Goal: Transaction & Acquisition: Book appointment/travel/reservation

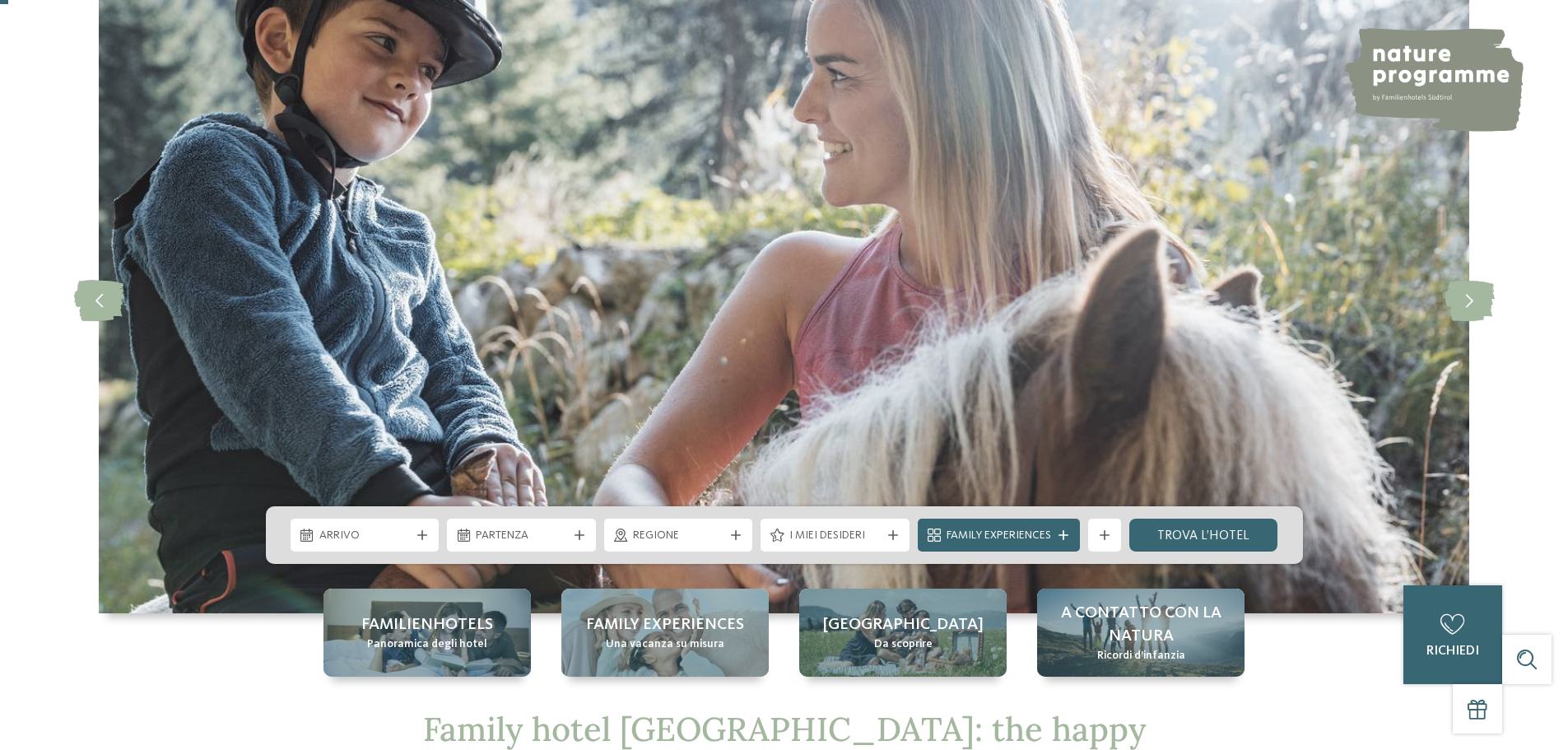
scroll to position [165, 0]
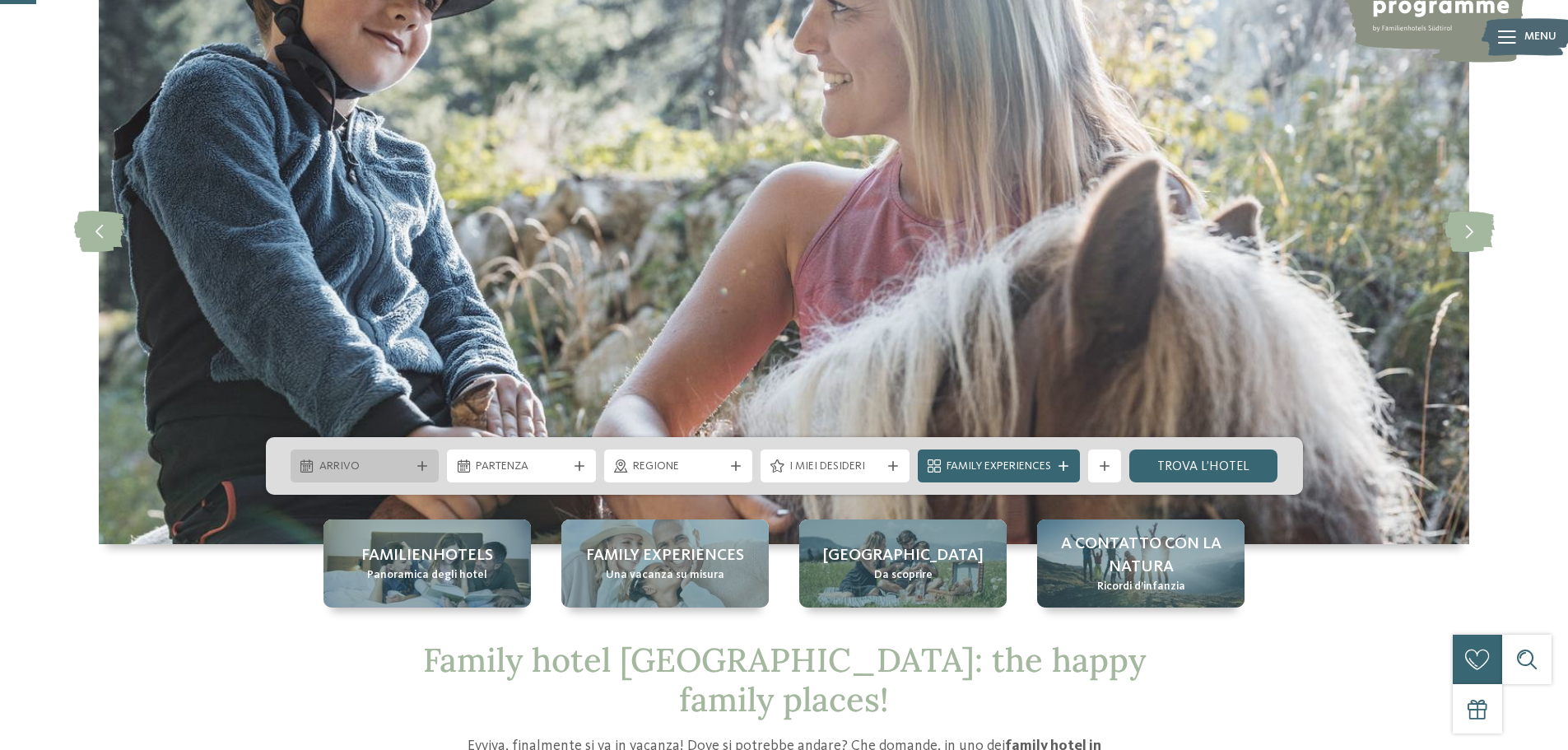
click at [423, 458] on div "Arrivo" at bounding box center [365, 466] width 149 height 33
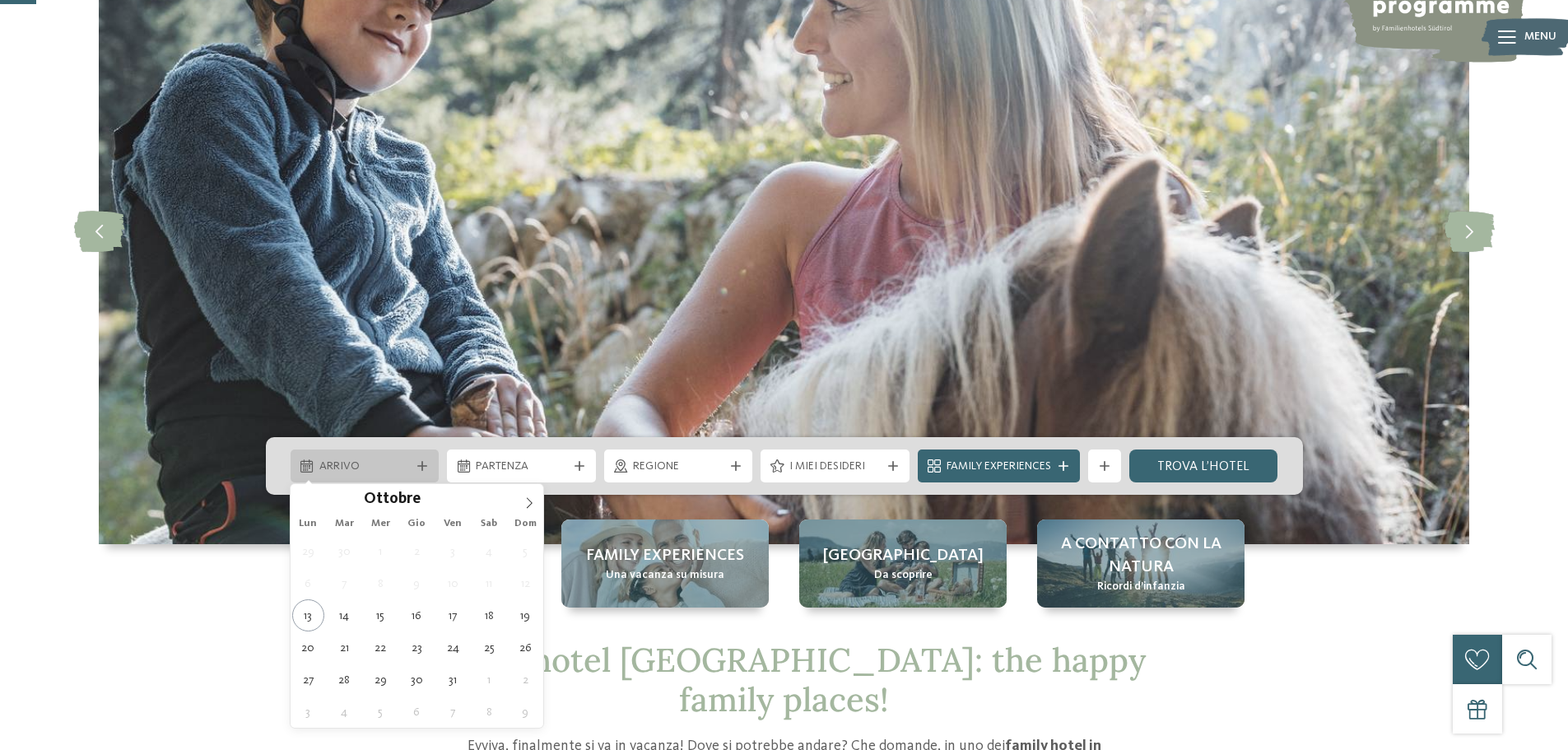
click at [423, 458] on div "Arrivo" at bounding box center [365, 466] width 149 height 33
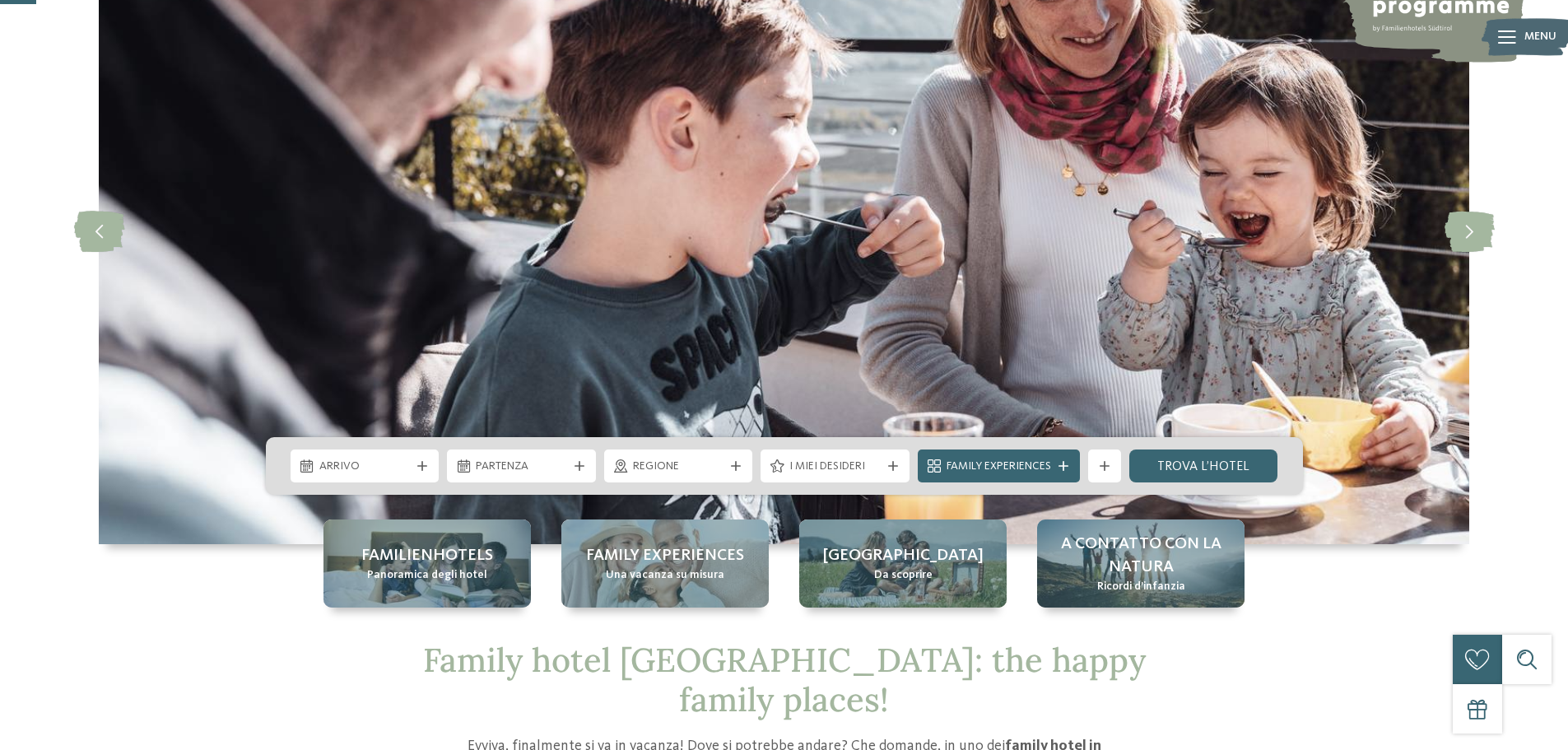
drag, startPoint x: 646, startPoint y: 374, endPoint x: 654, endPoint y: 380, distance: 10.0
click at [648, 374] on img at bounding box center [784, 231] width 1370 height 626
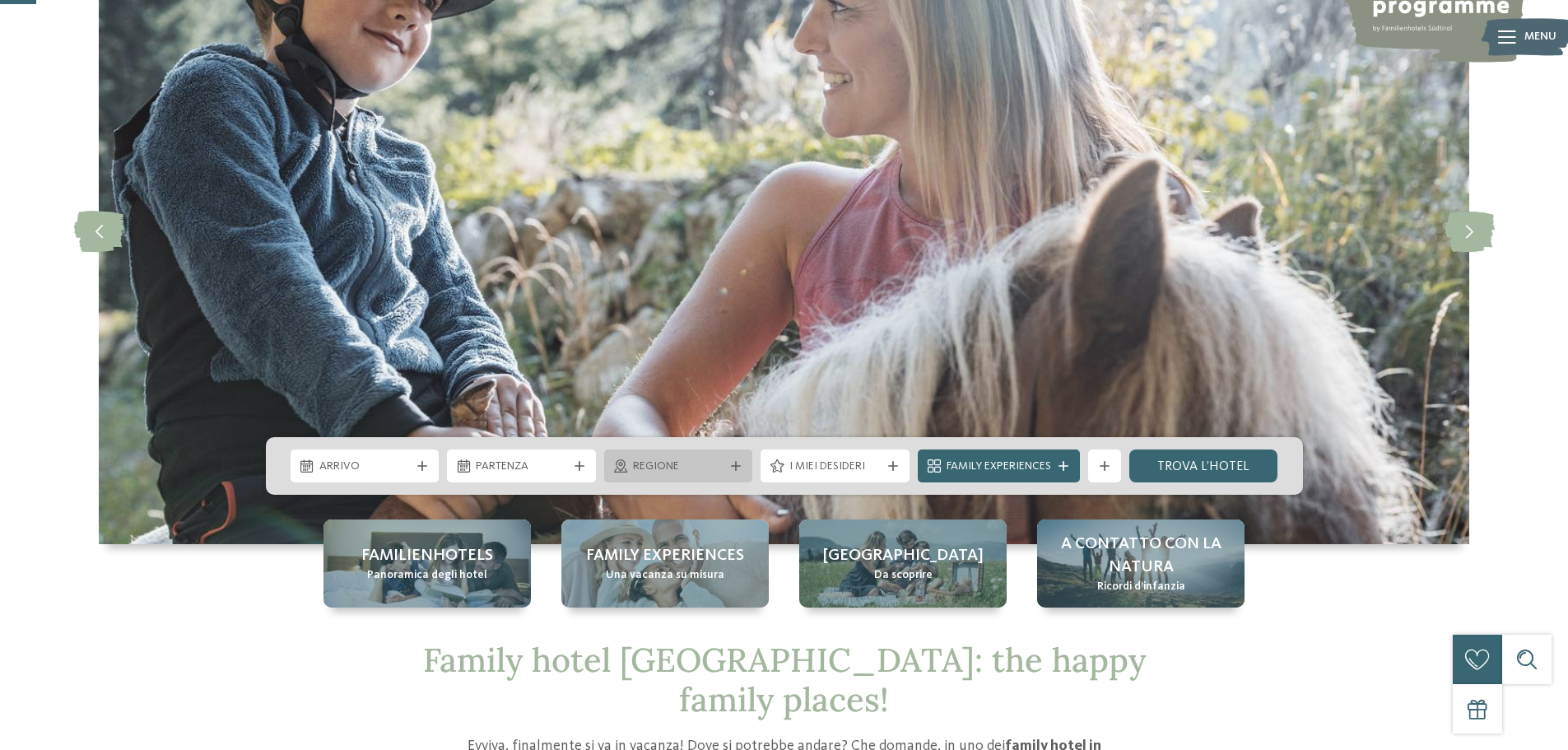
click at [731, 462] on icon at bounding box center [735, 465] width 10 height 10
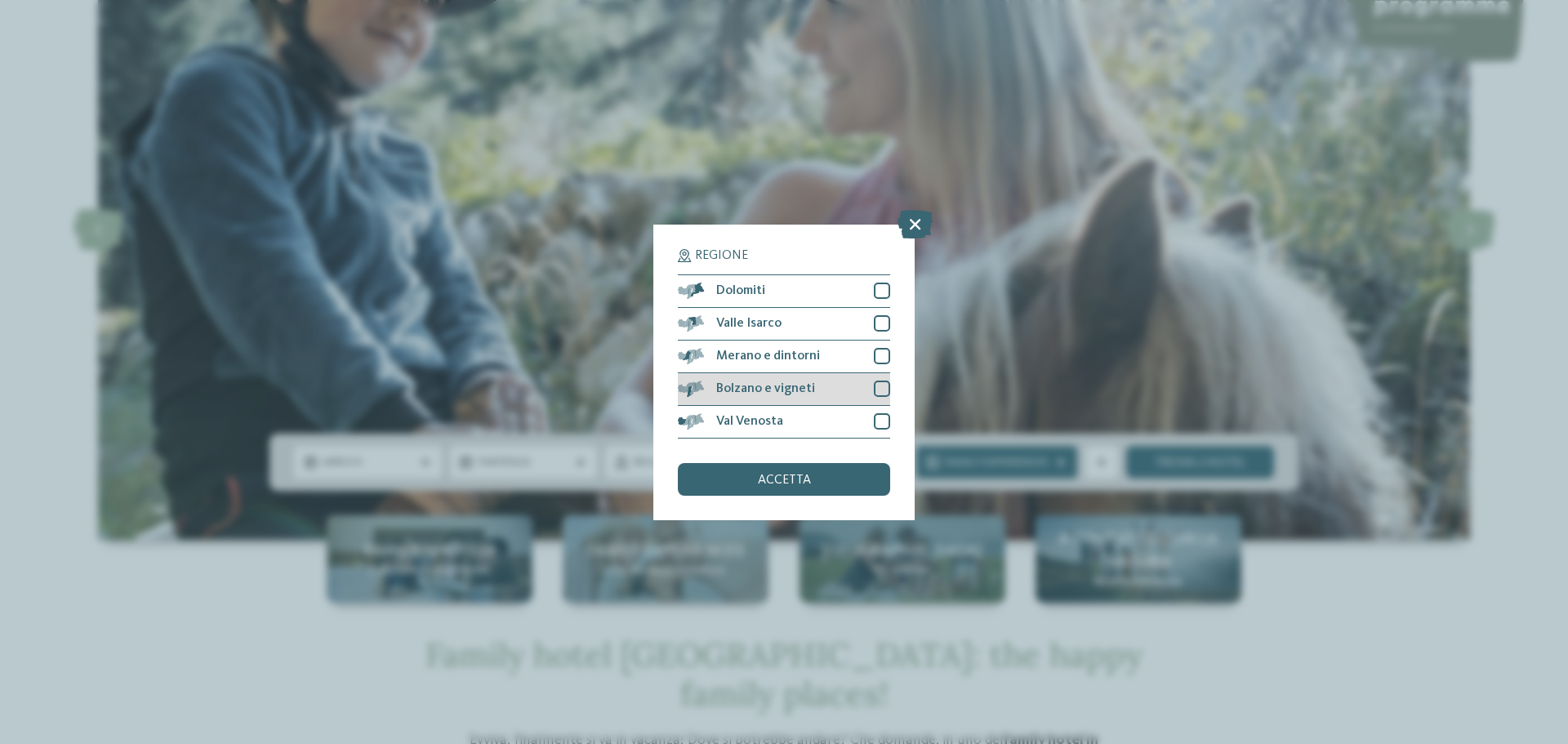
click at [784, 394] on span "Bolzano e vigneti" at bounding box center [765, 389] width 99 height 13
drag, startPoint x: 834, startPoint y: 495, endPoint x: 834, endPoint y: 487, distance: 8.0
click at [834, 495] on div "Regione Dolomiti Valle Isarco" at bounding box center [784, 372] width 262 height 295
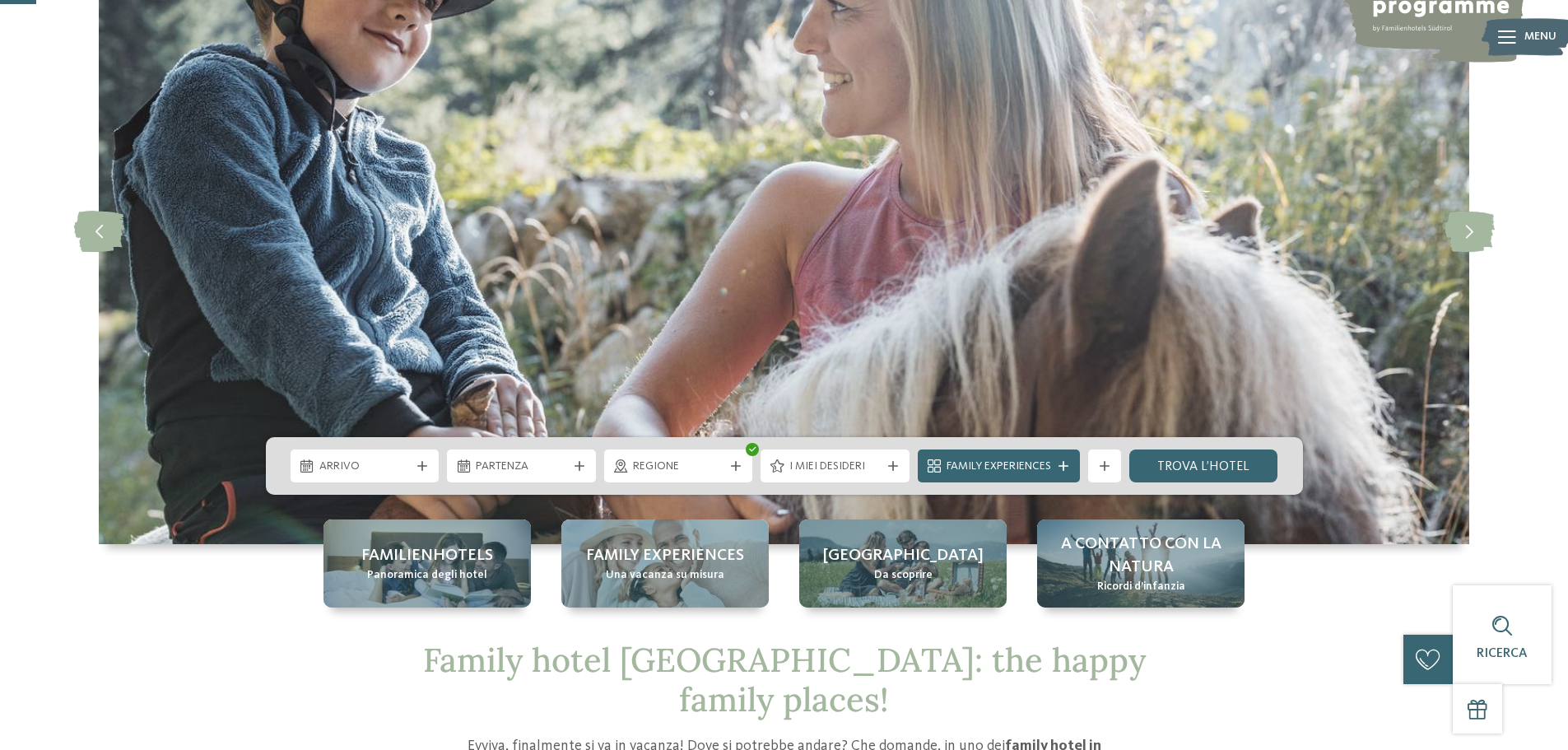
click at [839, 485] on div "Arrivo Partenza" at bounding box center [784, 465] width 1037 height 58
click at [1183, 464] on link "trova l’hotel" at bounding box center [1203, 466] width 149 height 33
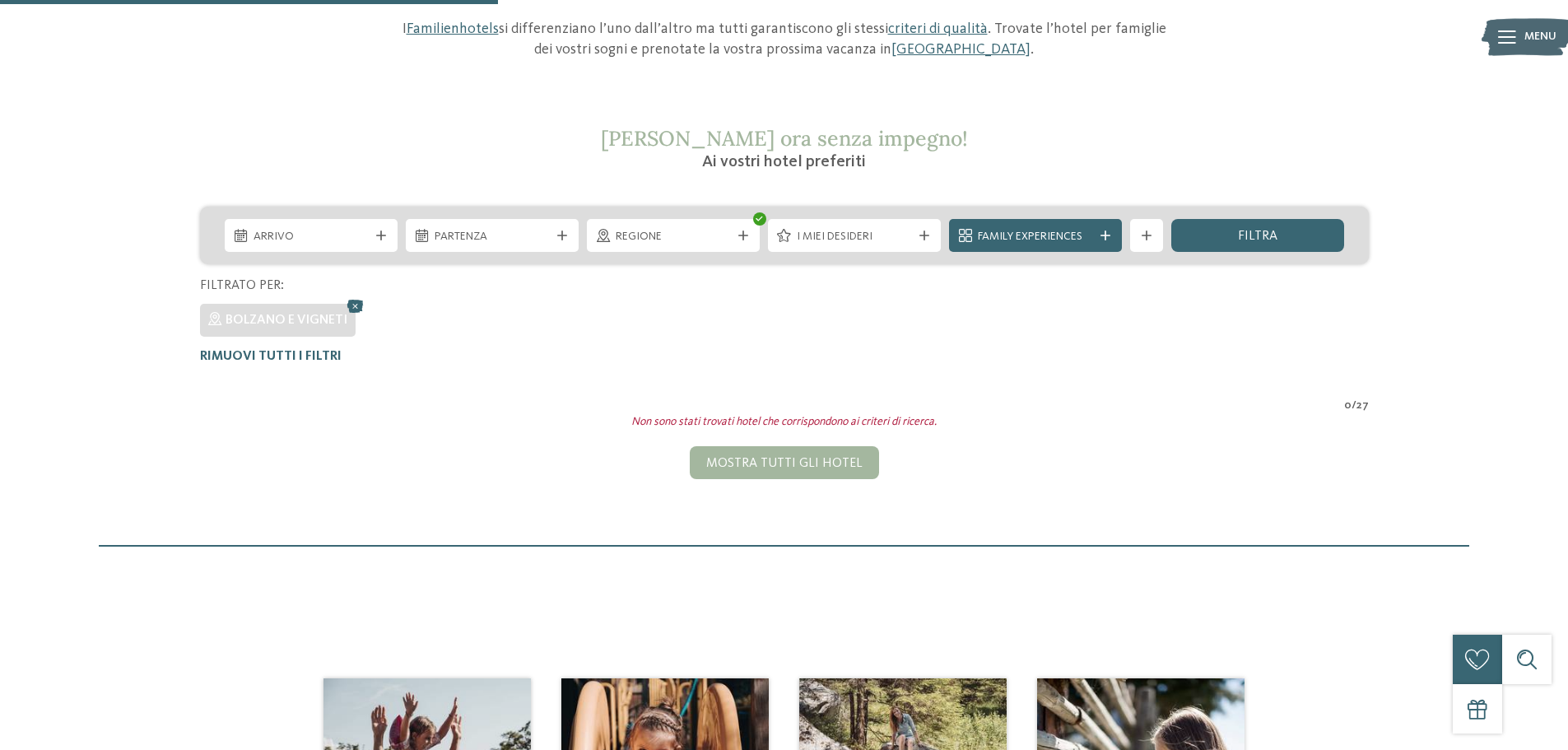
scroll to position [211, 0]
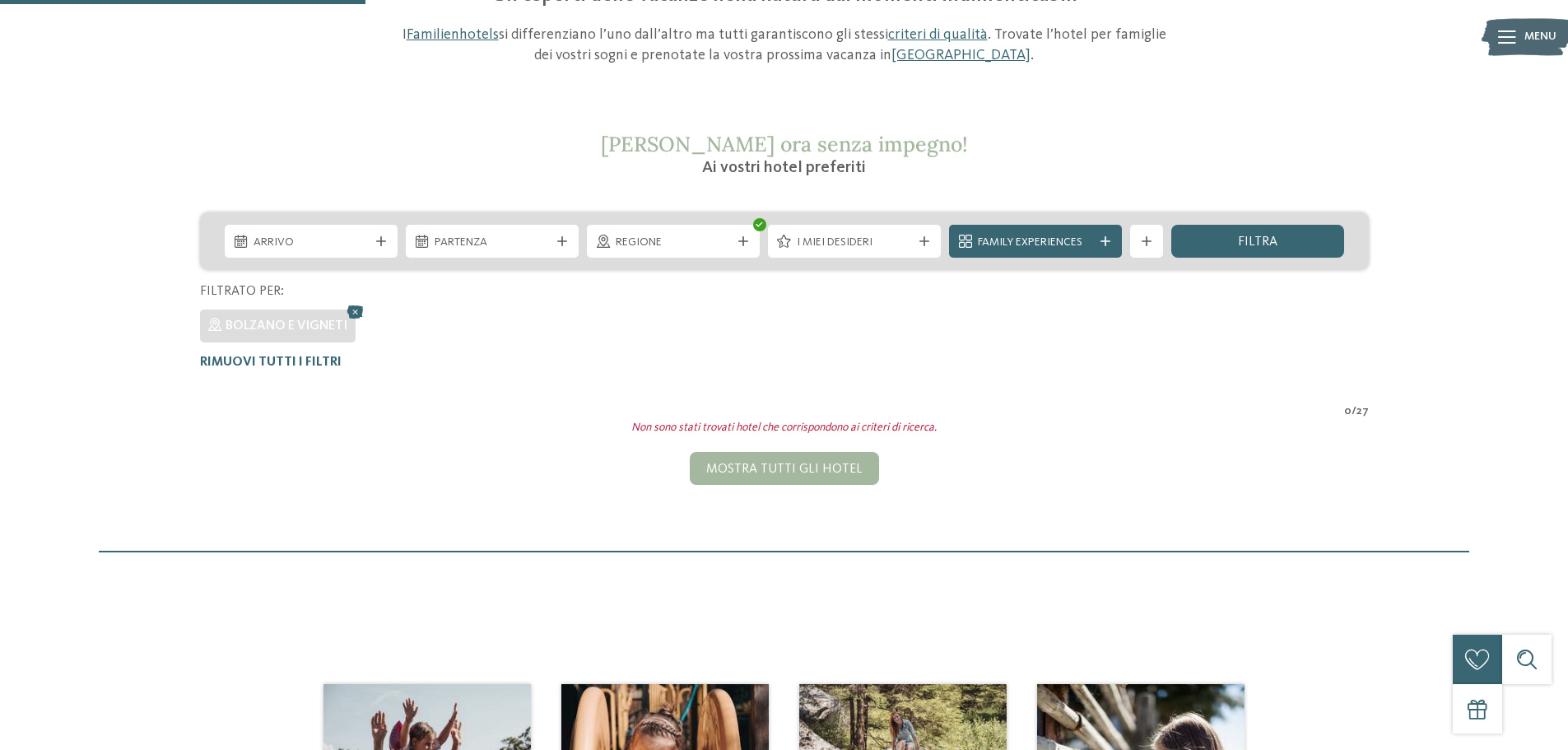
click at [353, 310] on icon at bounding box center [355, 311] width 25 height 21
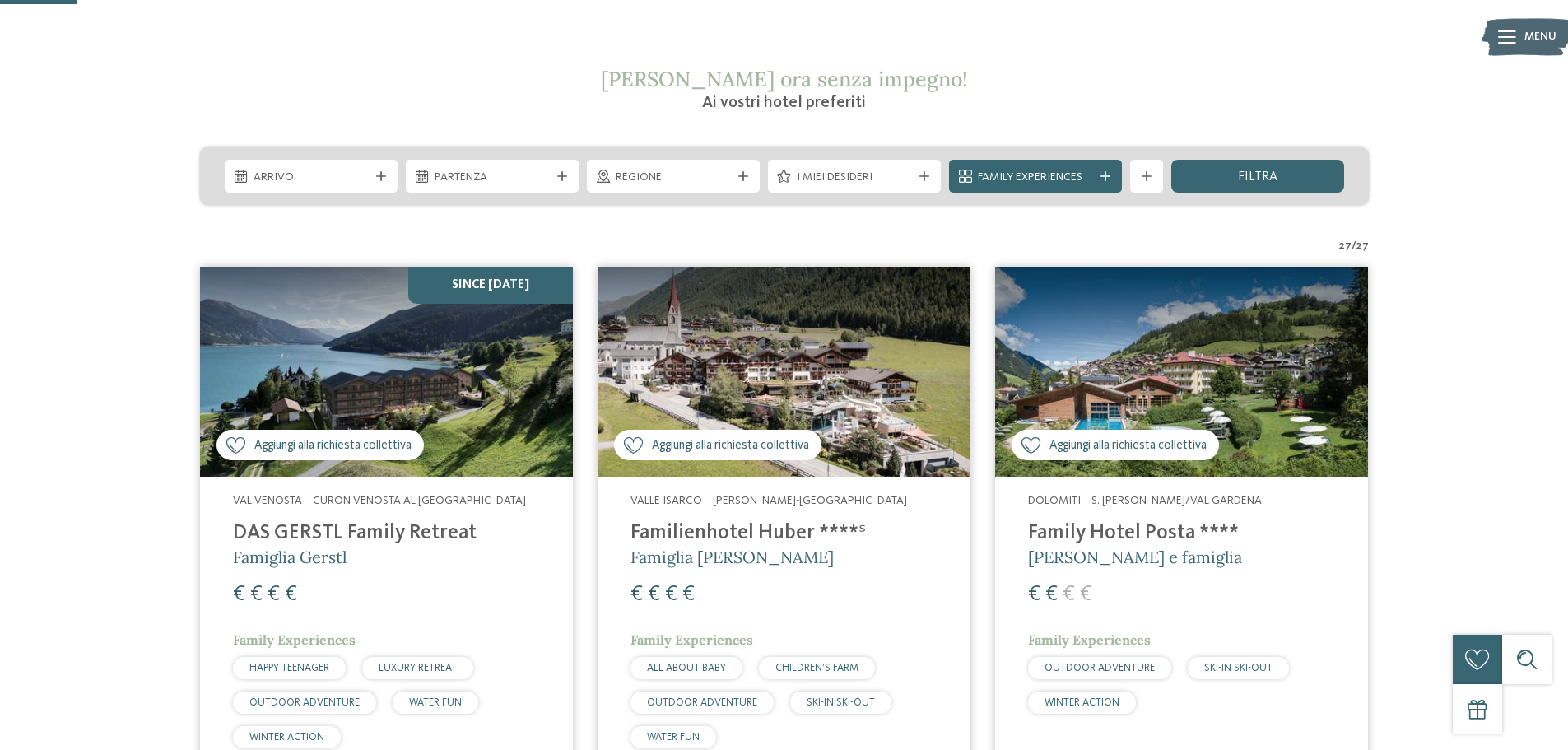
scroll to position [275, 0]
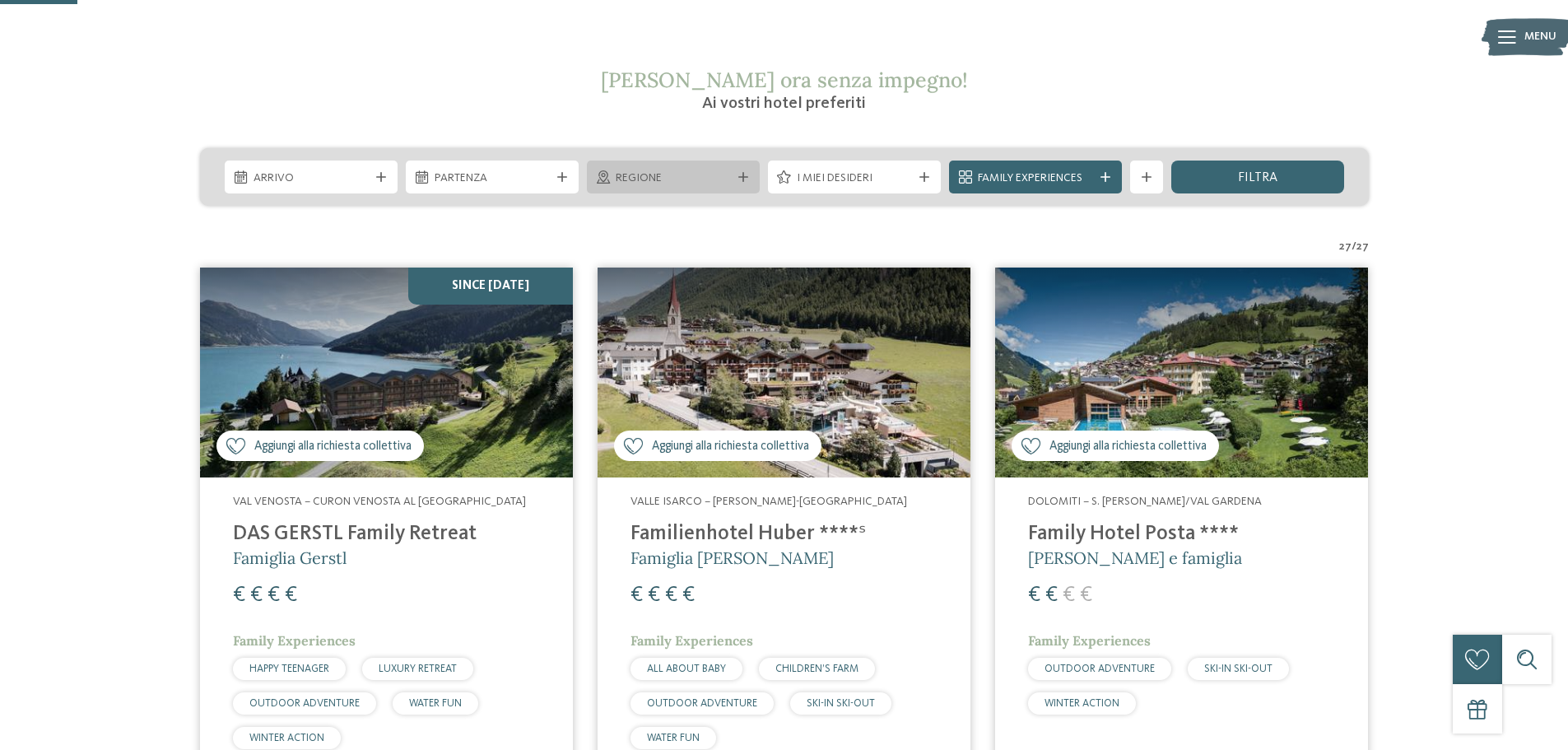
click at [723, 177] on span "Regione" at bounding box center [673, 179] width 115 height 16
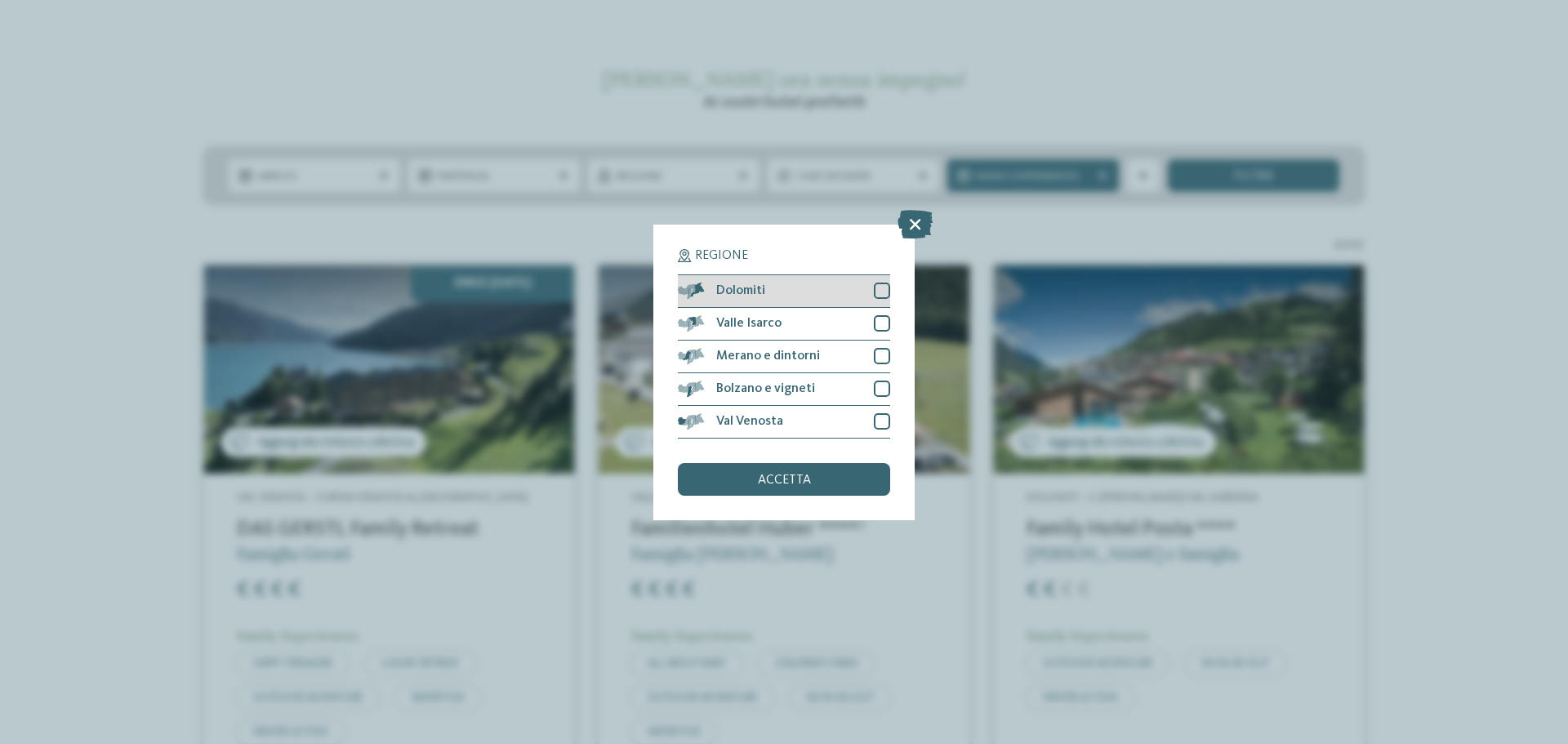
click at [878, 290] on div at bounding box center [882, 291] width 16 height 16
click at [838, 479] on div "accetta" at bounding box center [784, 479] width 213 height 33
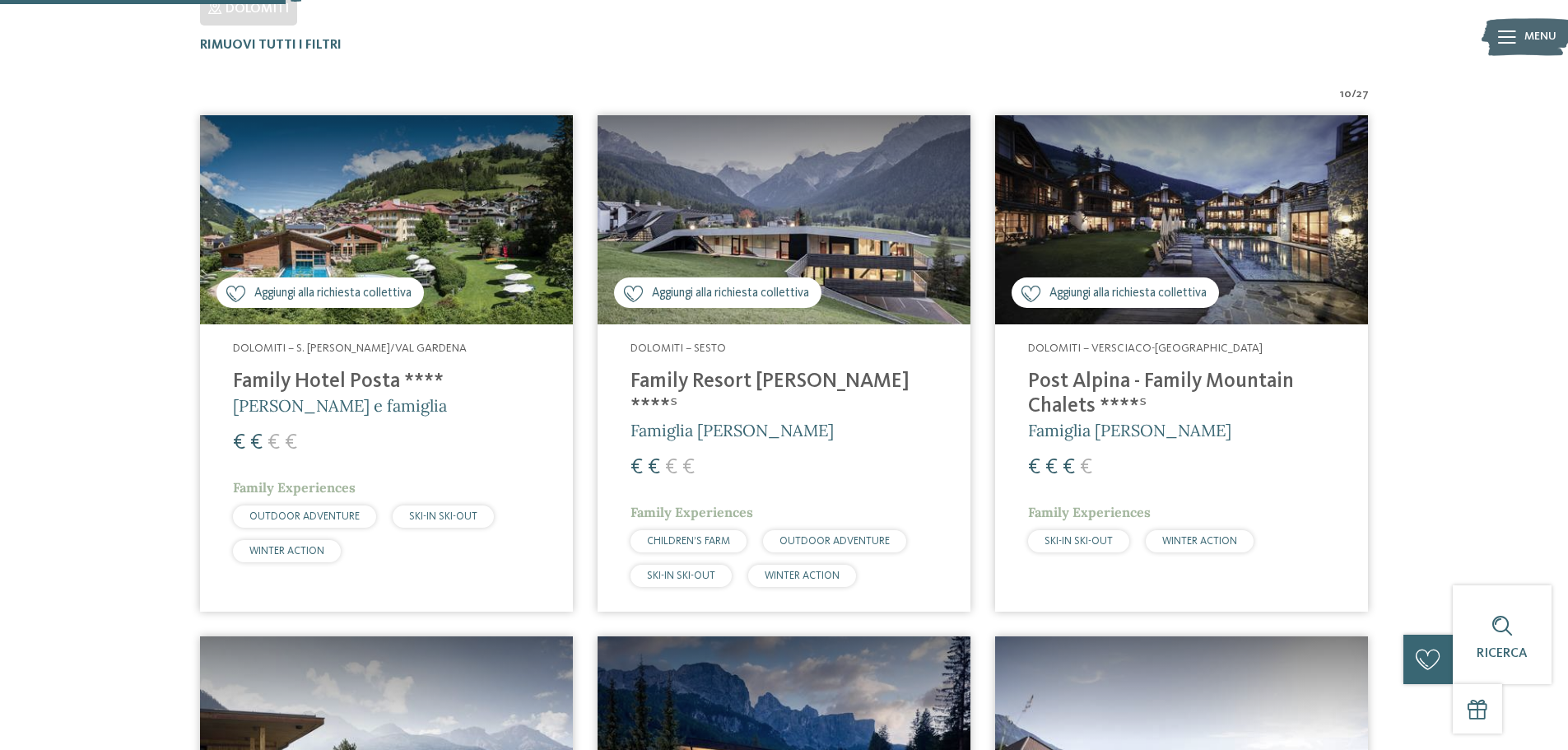
scroll to position [539, 0]
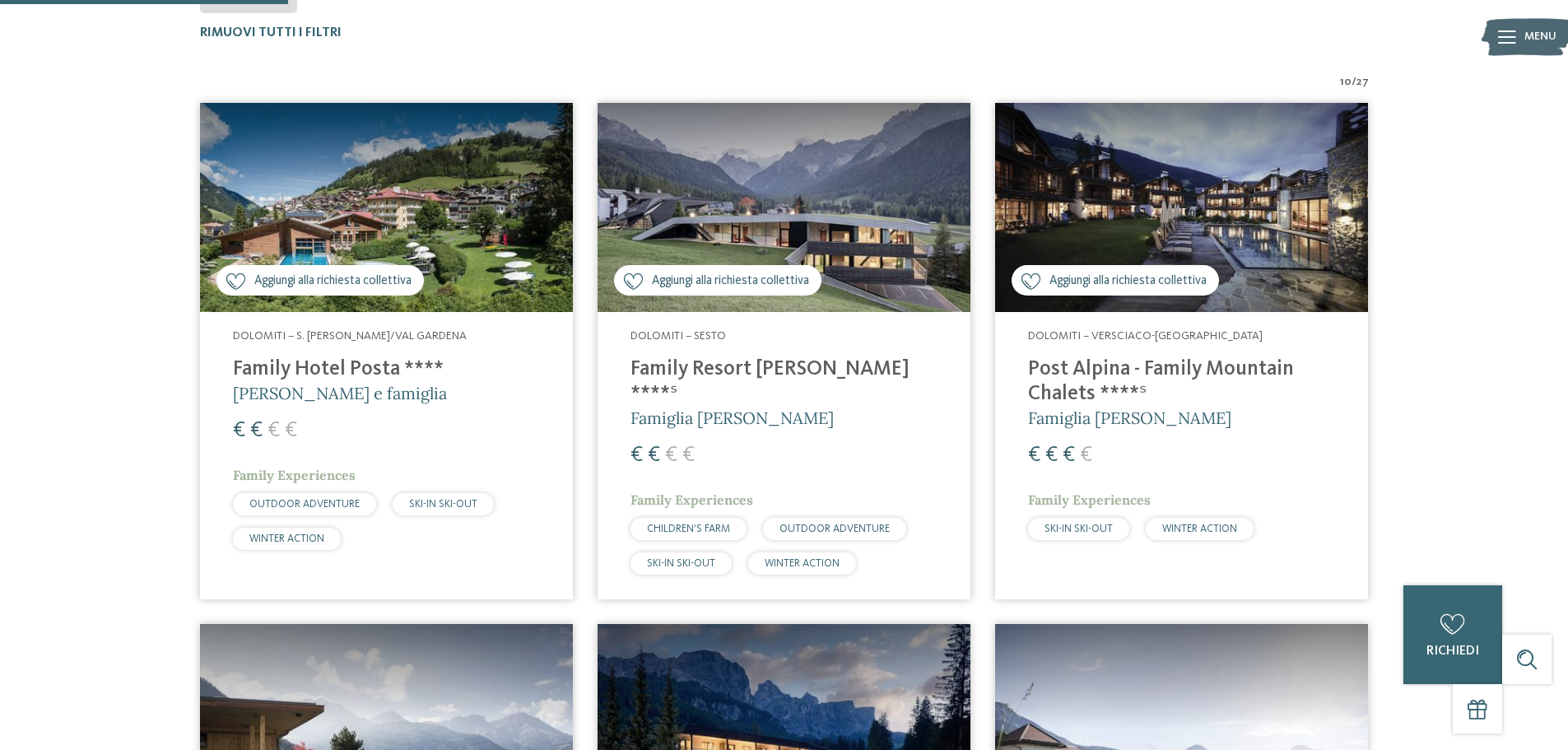
click at [770, 370] on h4 "Family Resort Rainer ****ˢ" at bounding box center [783, 382] width 307 height 49
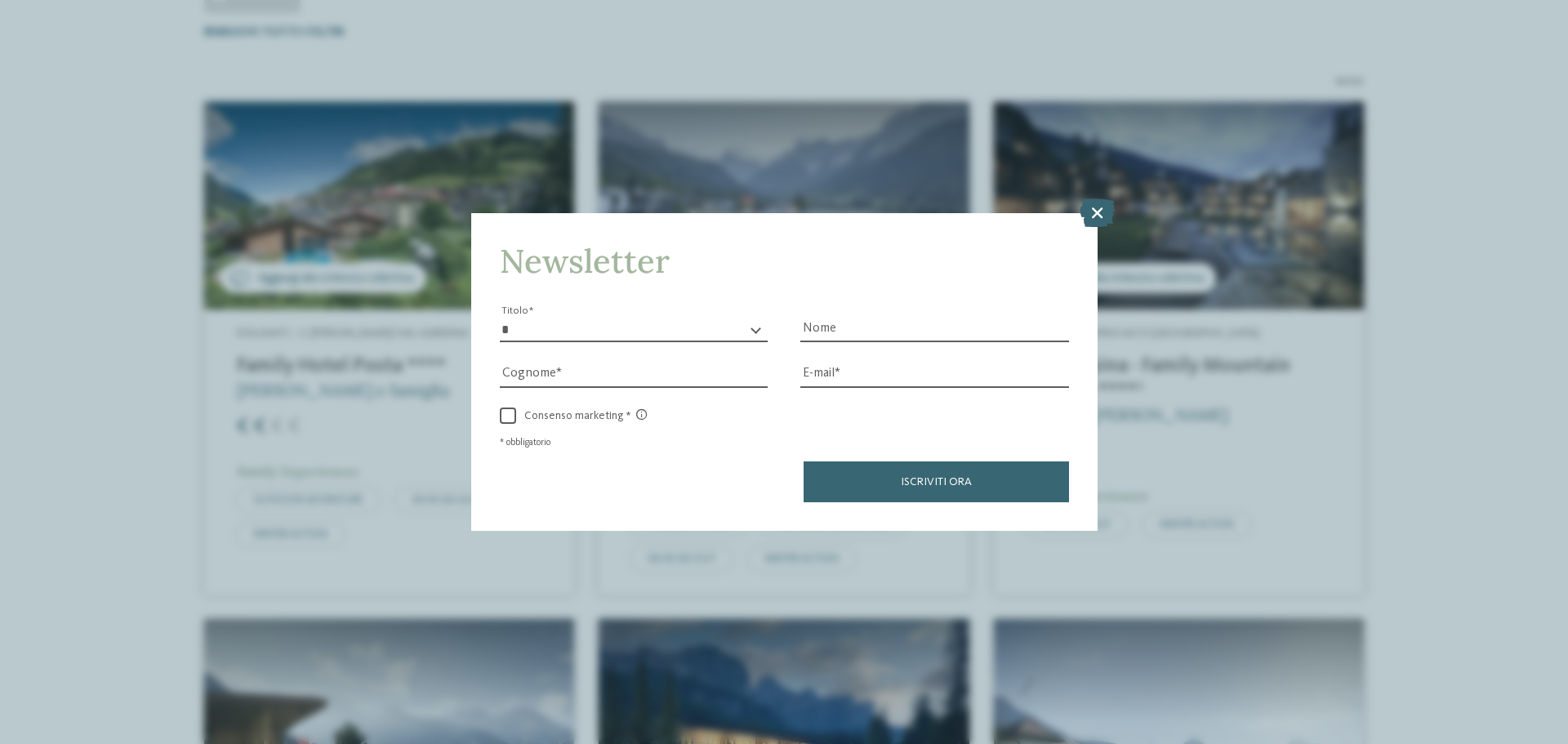
click at [1098, 209] on icon at bounding box center [1097, 212] width 35 height 28
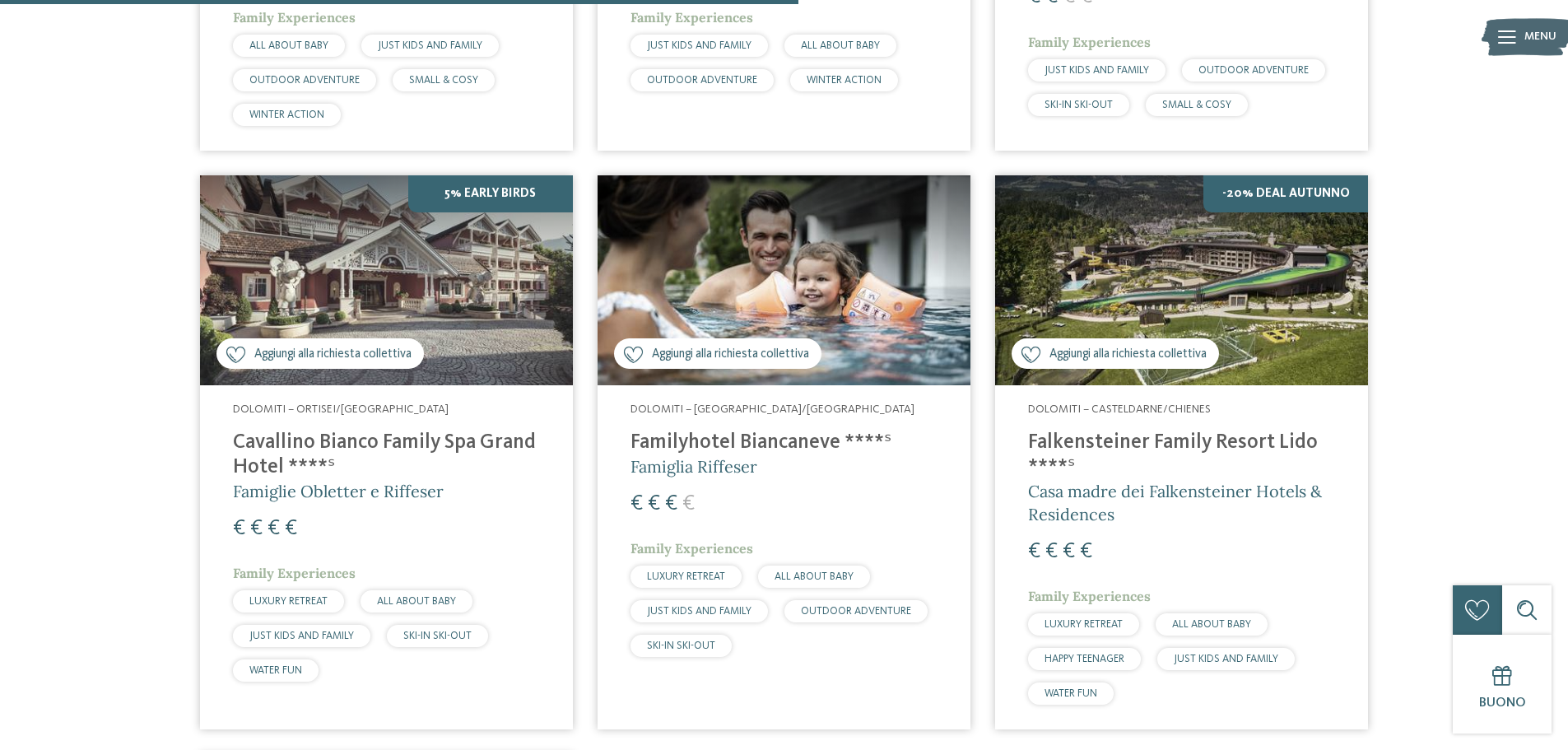
scroll to position [1527, 0]
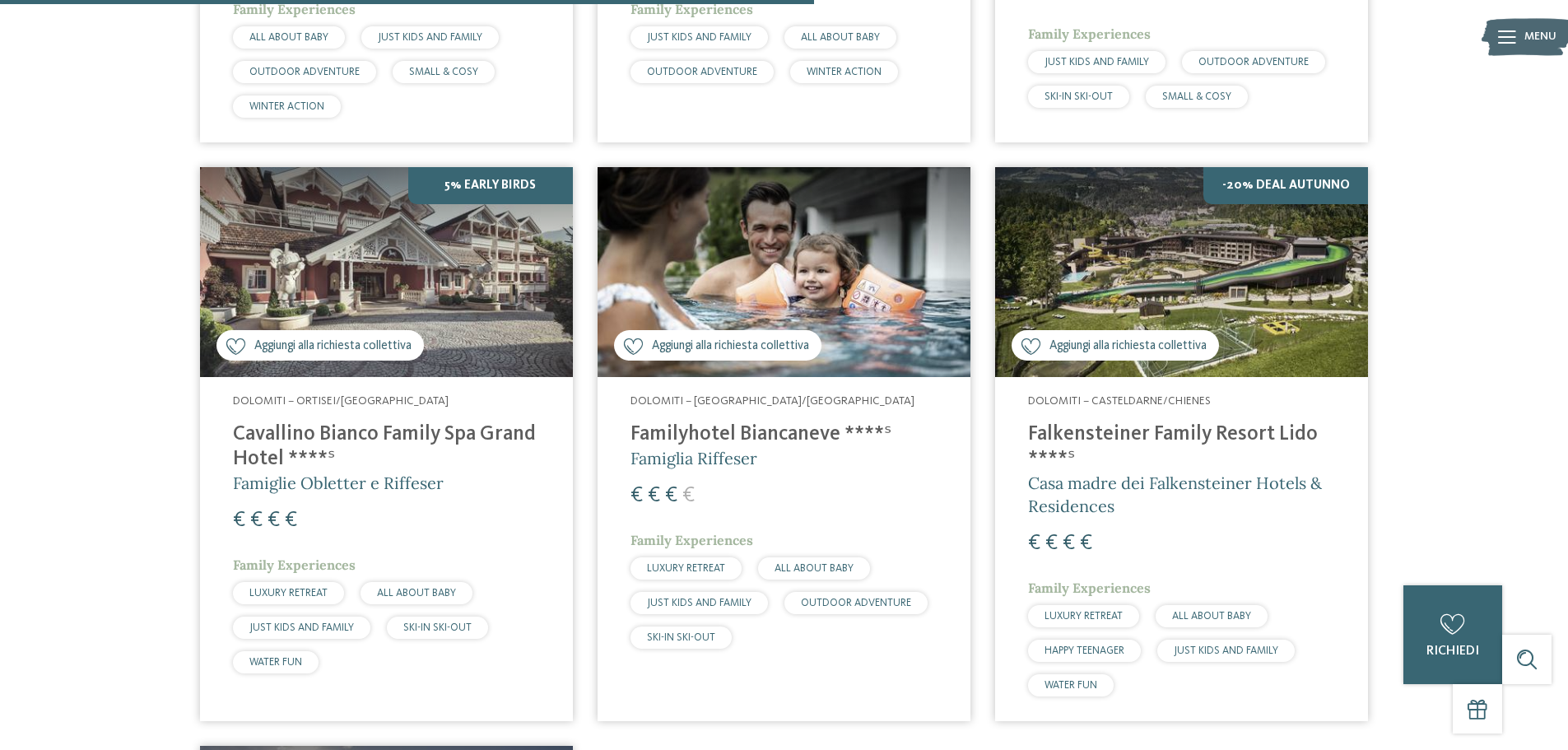
click at [344, 422] on h4 "Cavallino Bianco Family Spa Grand Hotel ****ˢ" at bounding box center [386, 447] width 307 height 49
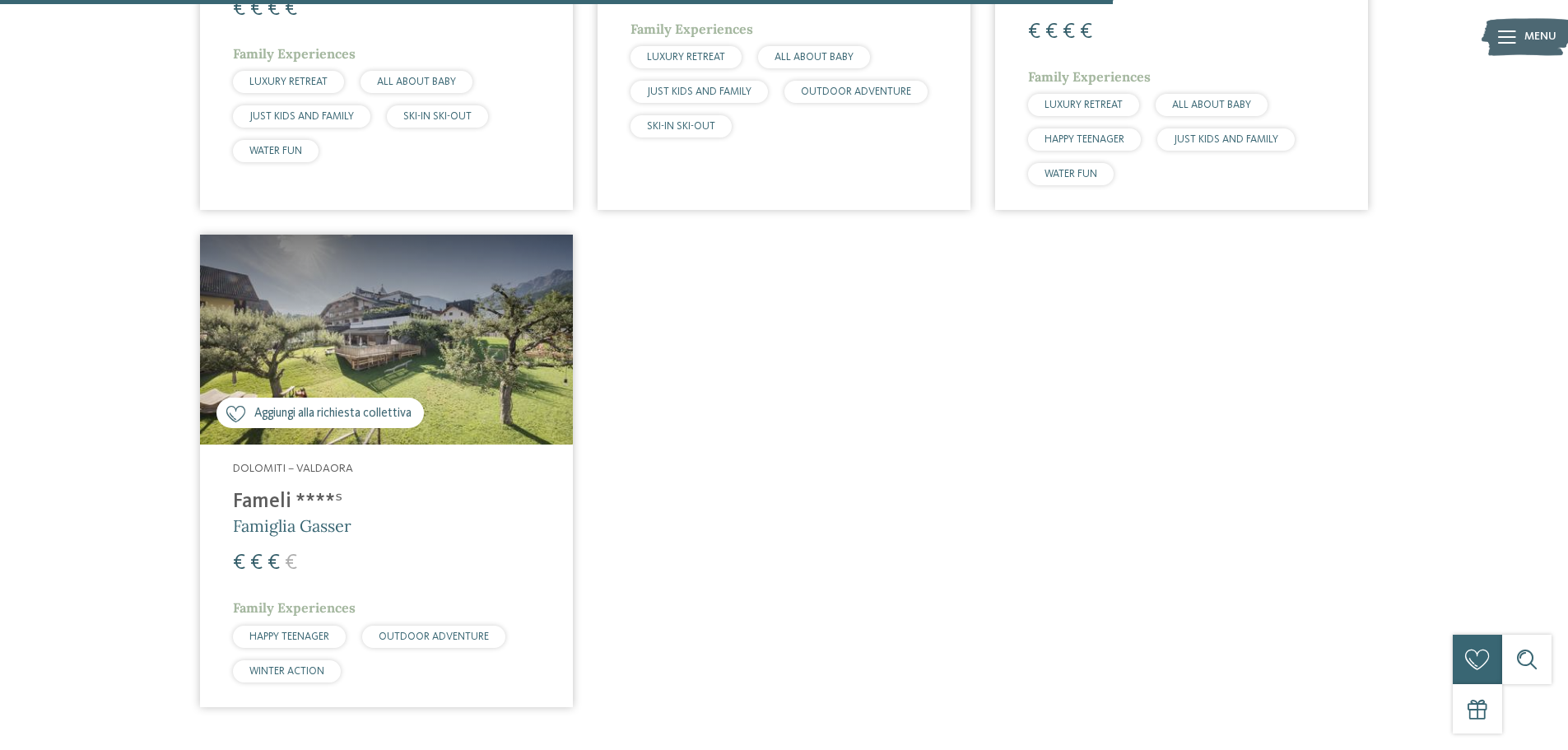
scroll to position [2103, 0]
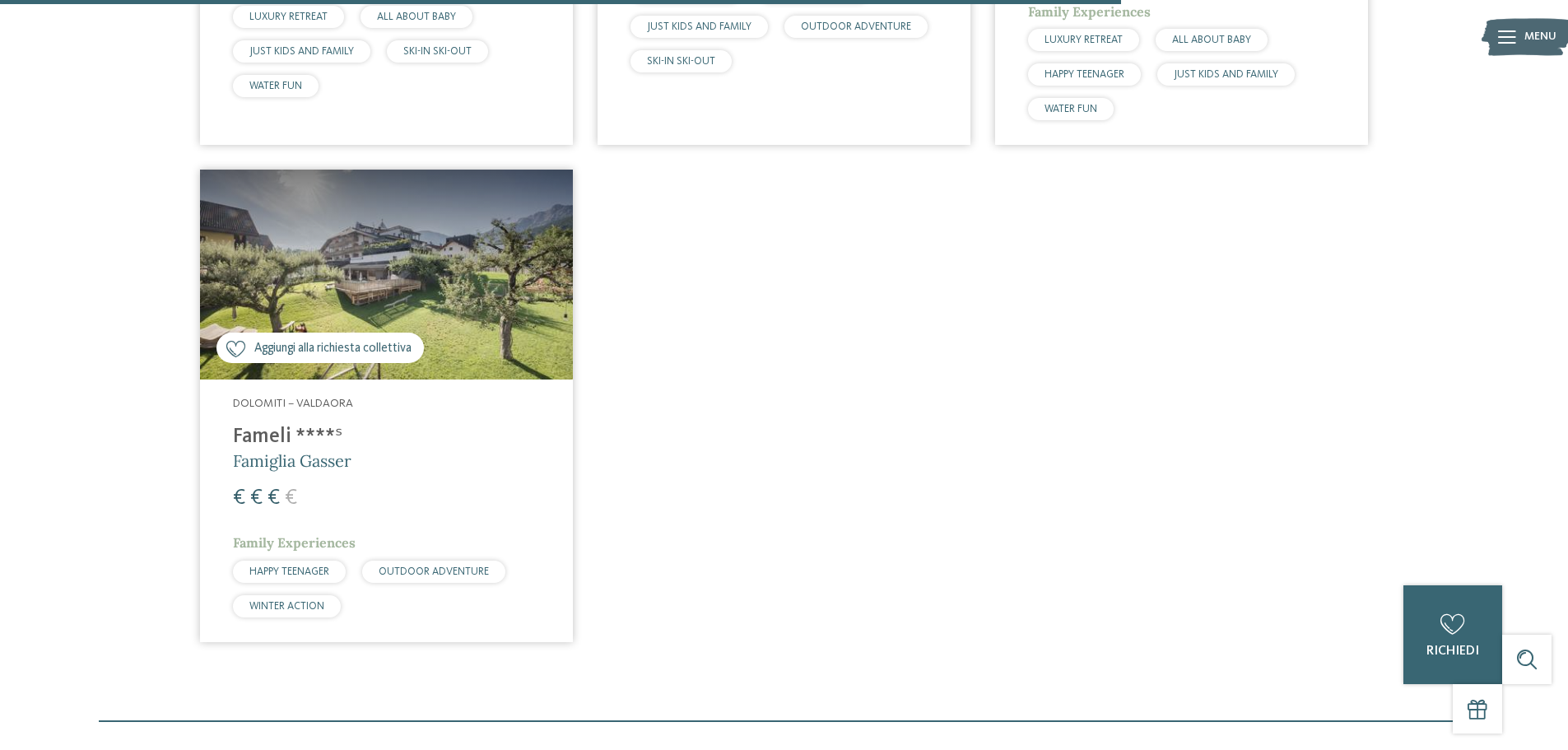
click at [421, 288] on img at bounding box center [386, 274] width 373 height 210
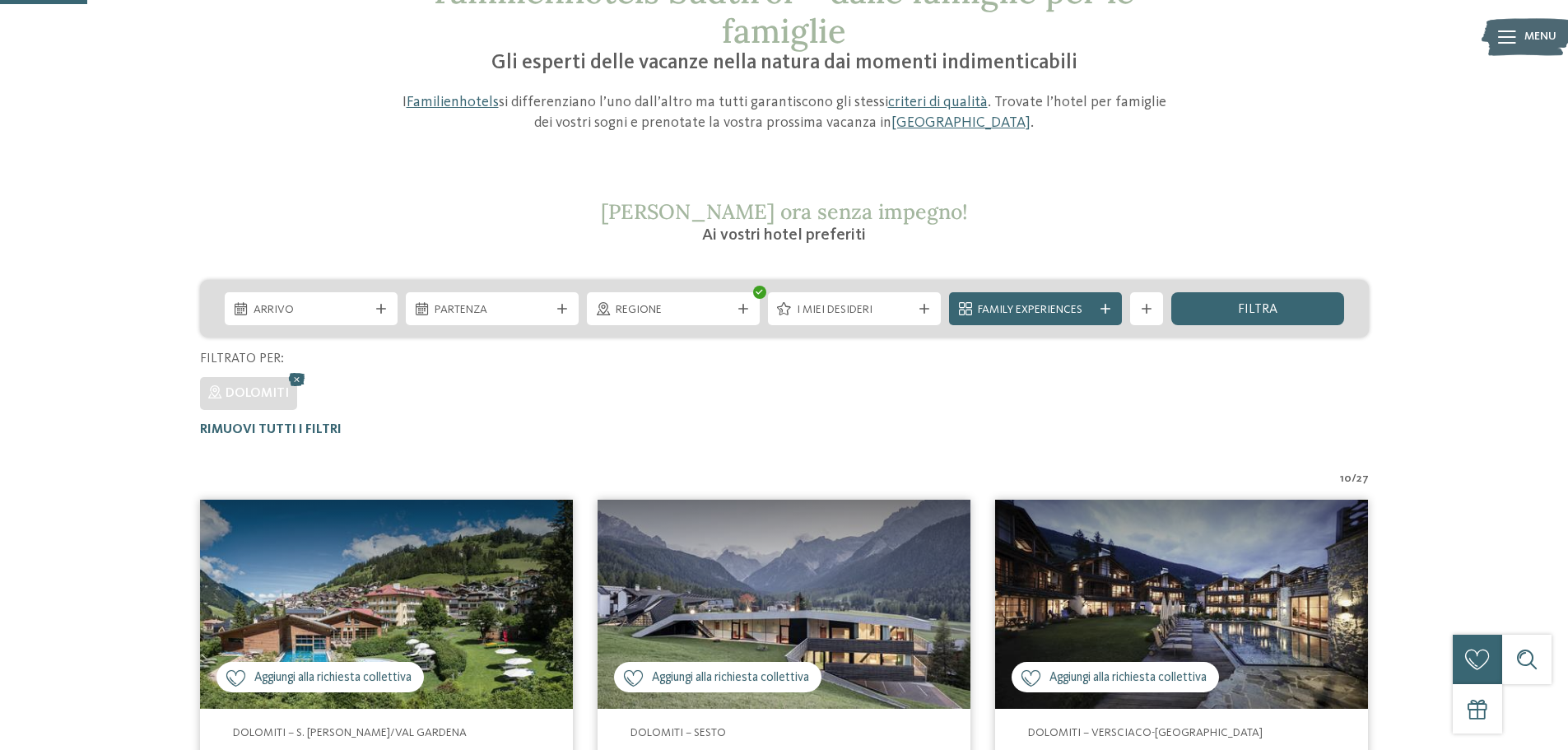
scroll to position [165, 0]
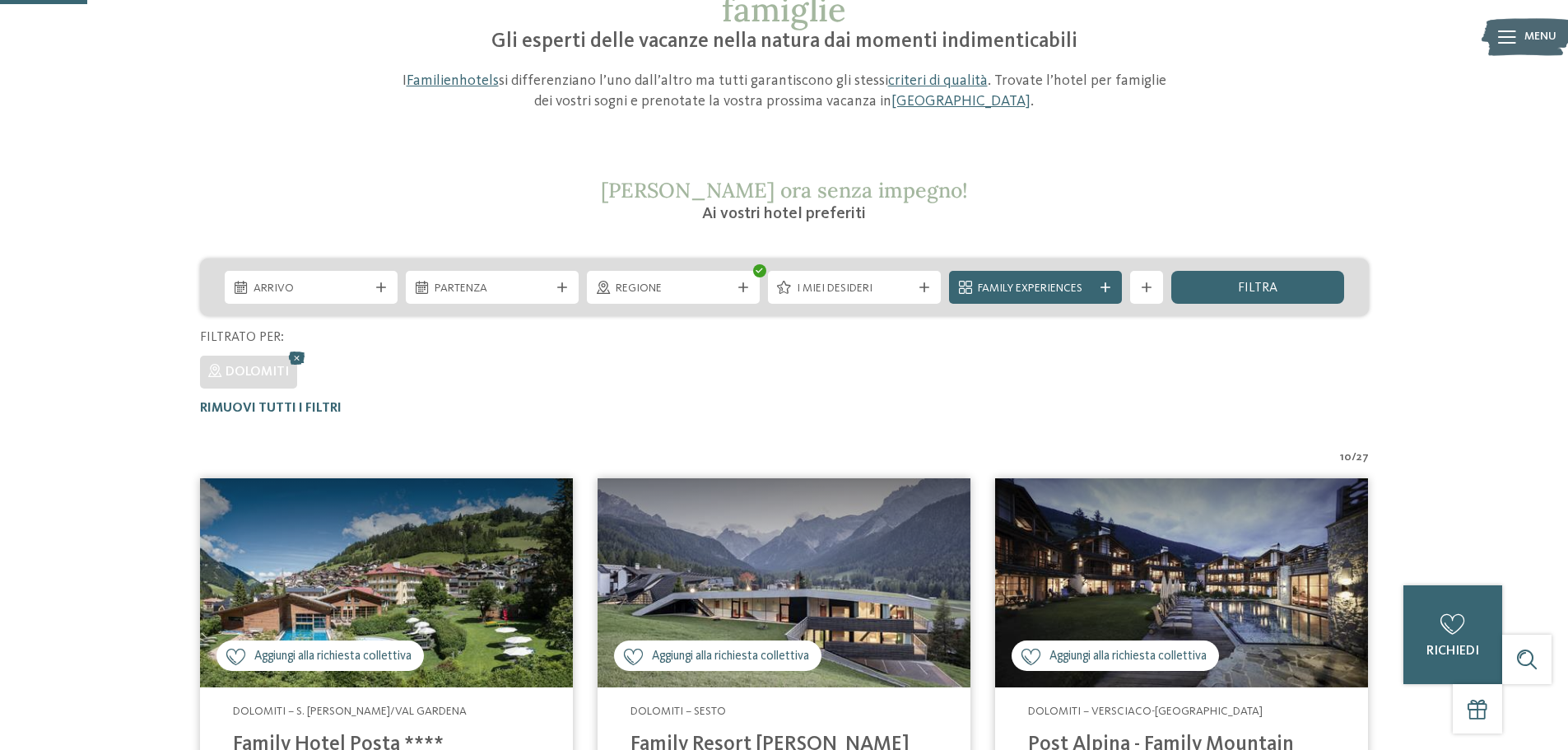
click at [296, 355] on icon at bounding box center [297, 357] width 25 height 21
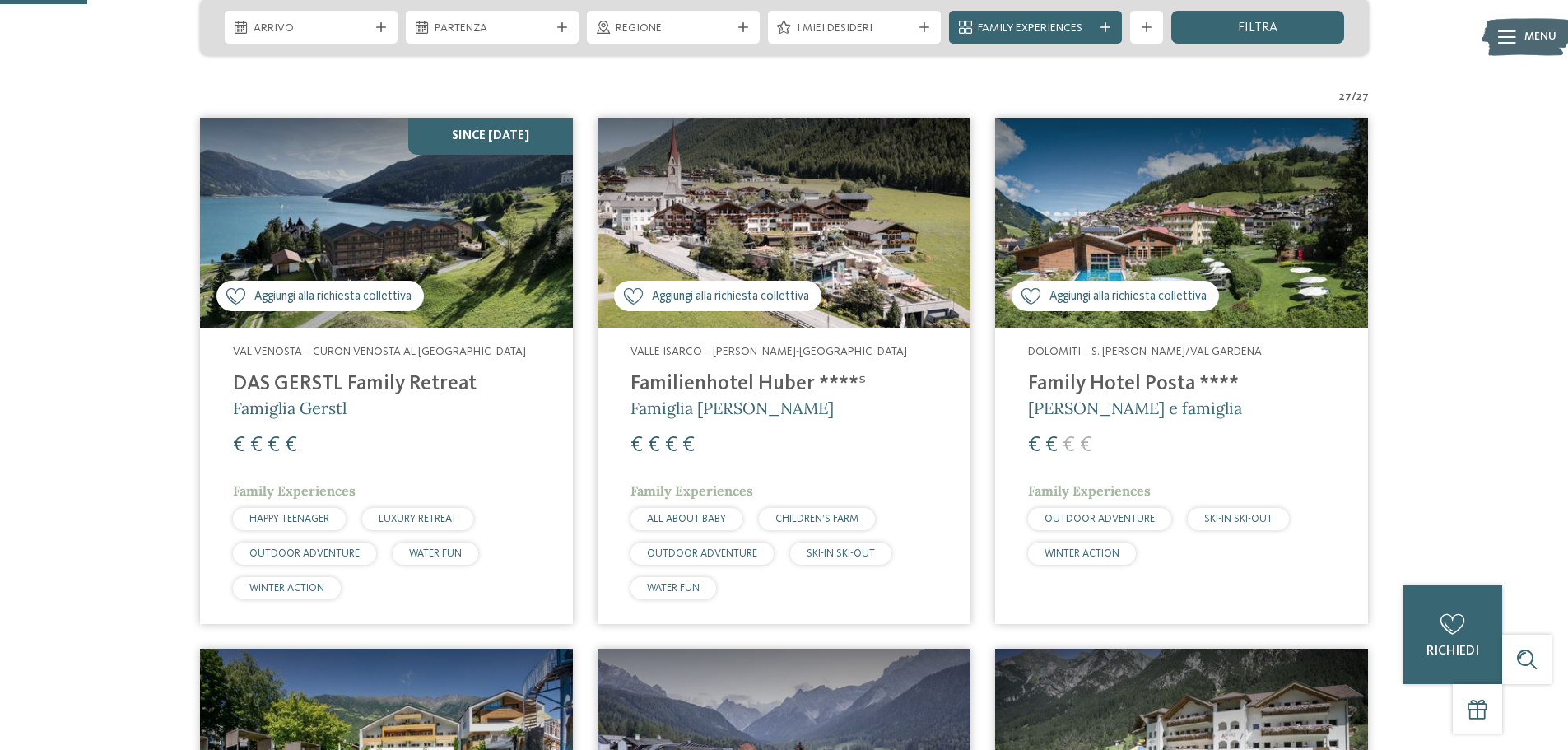
scroll to position [440, 0]
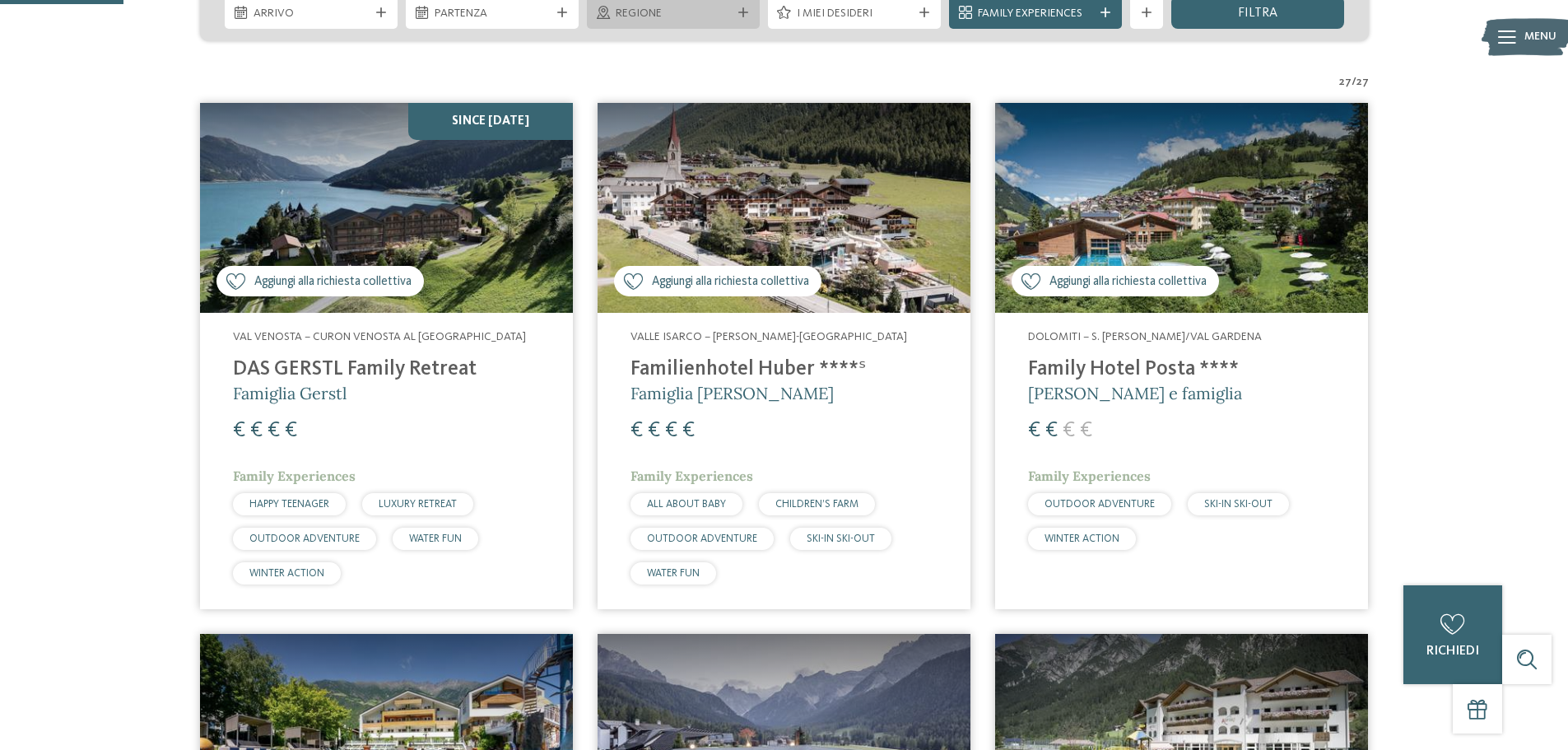
click at [734, 16] on div "Regione" at bounding box center [673, 13] width 124 height 18
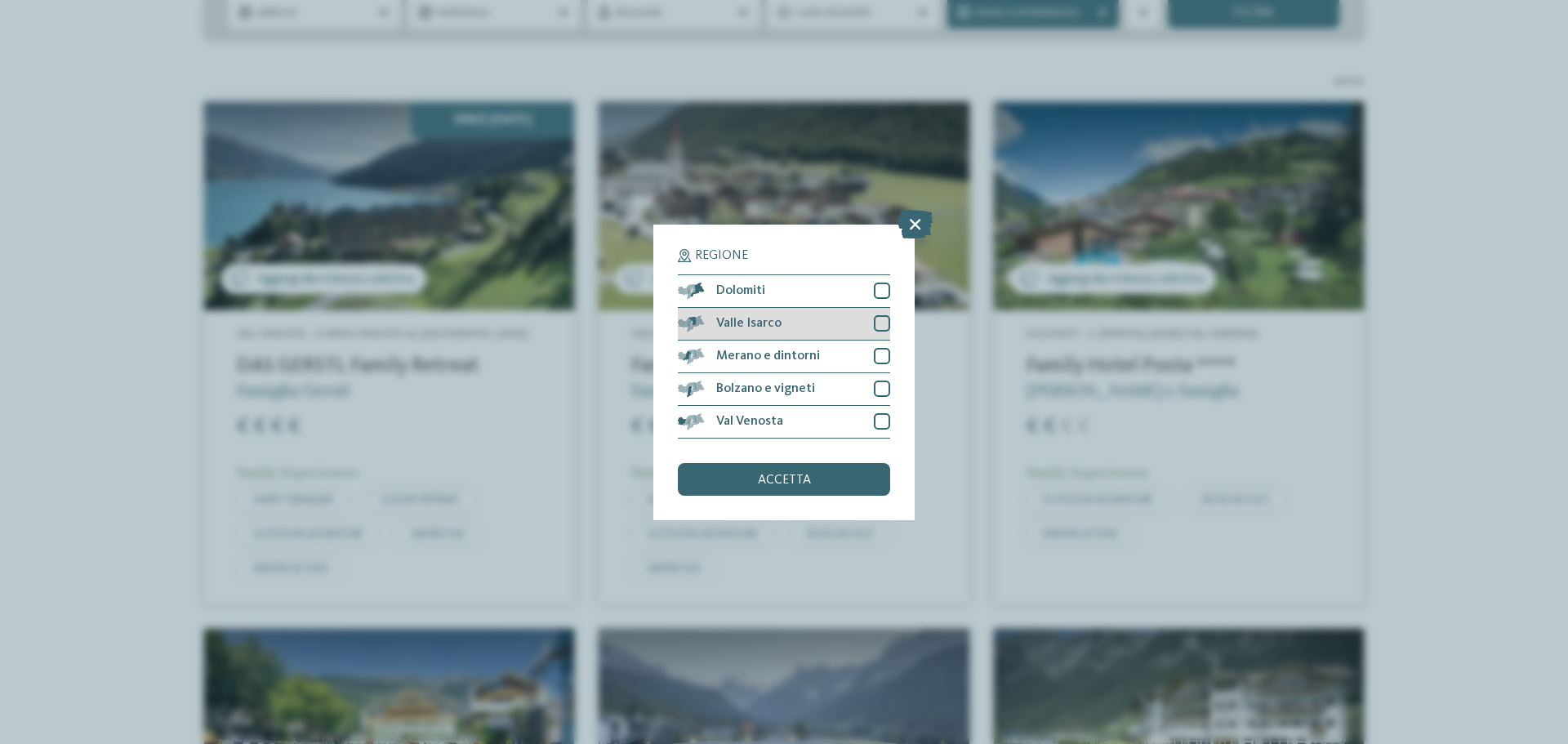
click at [882, 318] on div at bounding box center [882, 323] width 16 height 16
click at [812, 476] on div "accetta" at bounding box center [784, 479] width 213 height 33
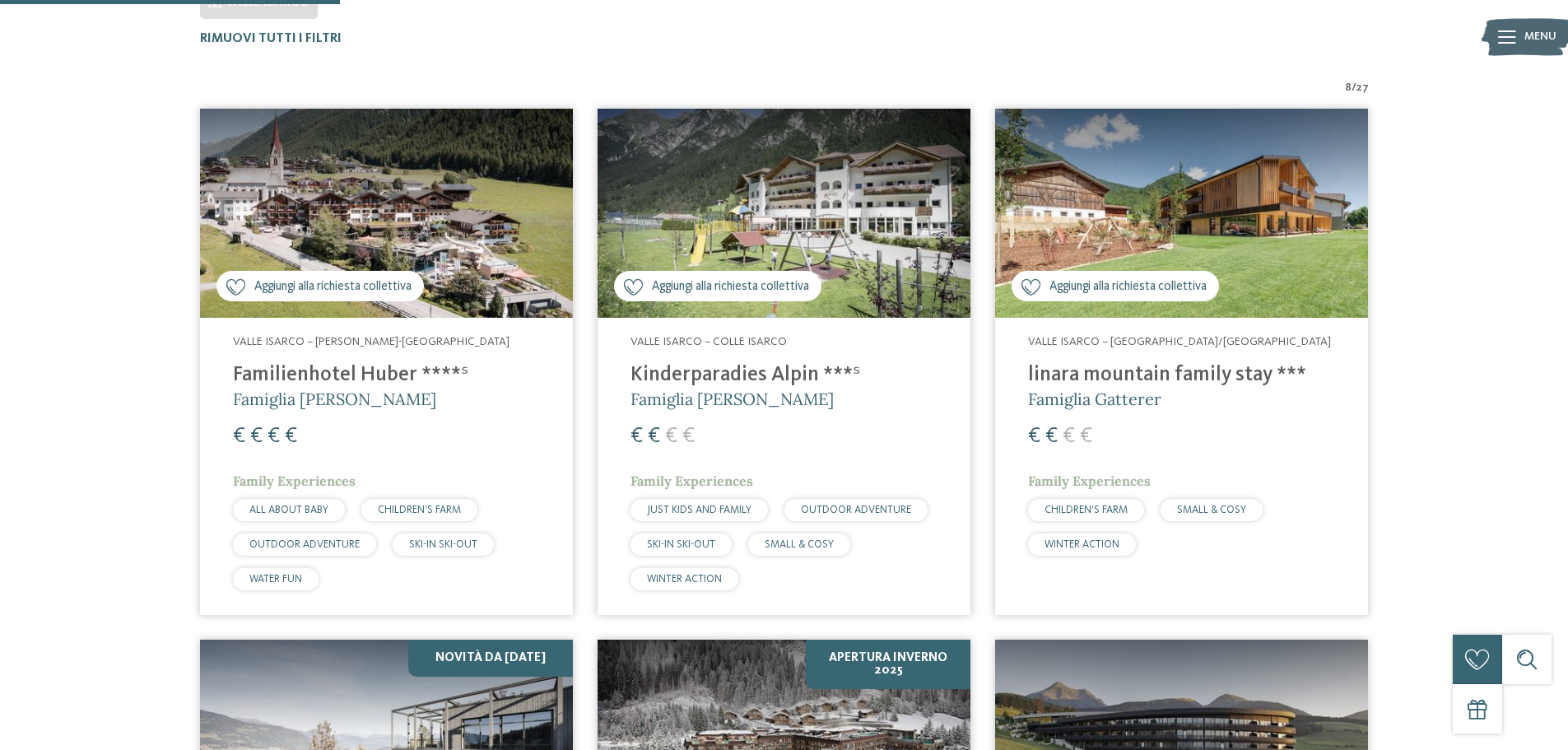
scroll to position [539, 0]
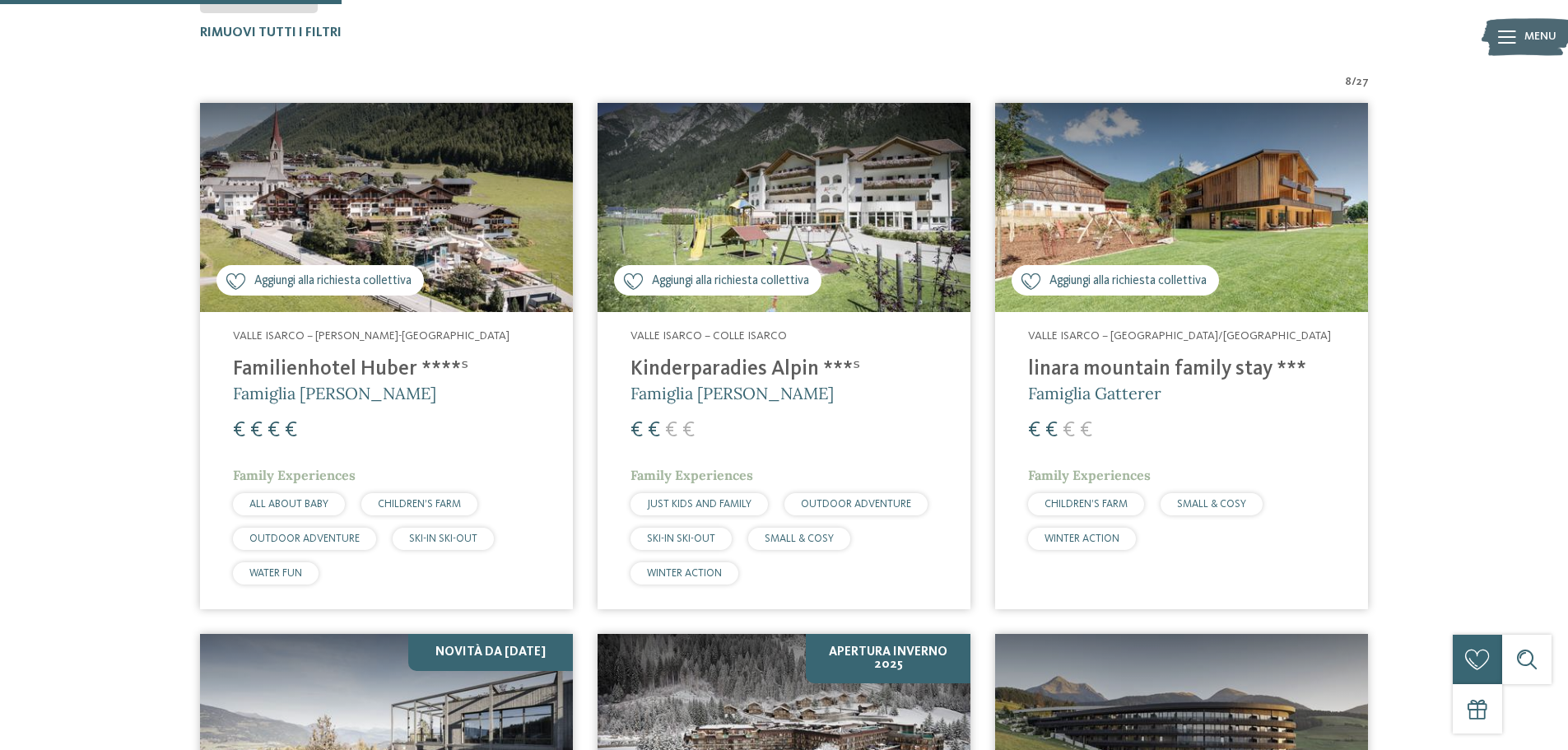
drag, startPoint x: 1258, startPoint y: 268, endPoint x: 1159, endPoint y: 197, distance: 121.8
click at [1159, 197] on img at bounding box center [1181, 207] width 373 height 210
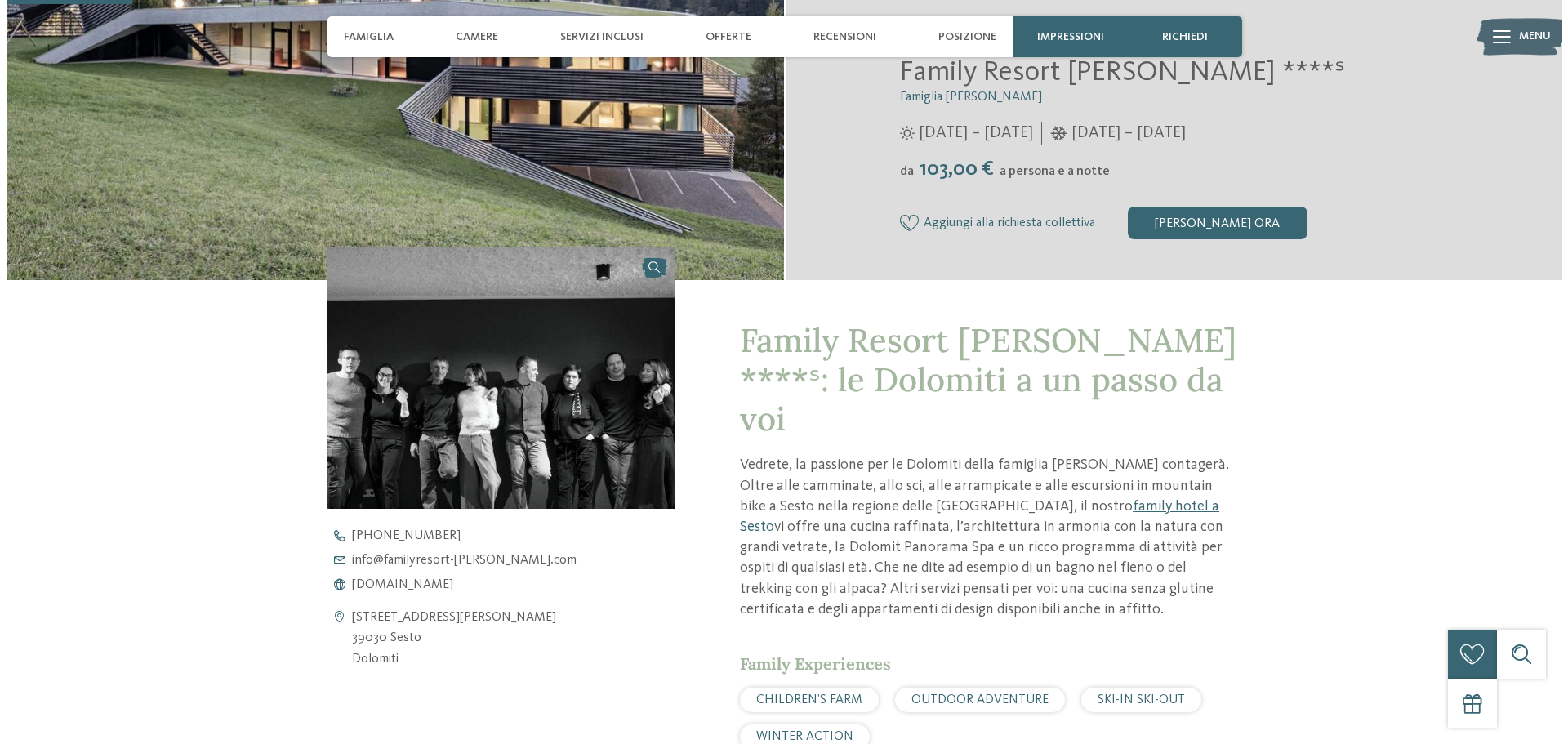
scroll to position [490, 0]
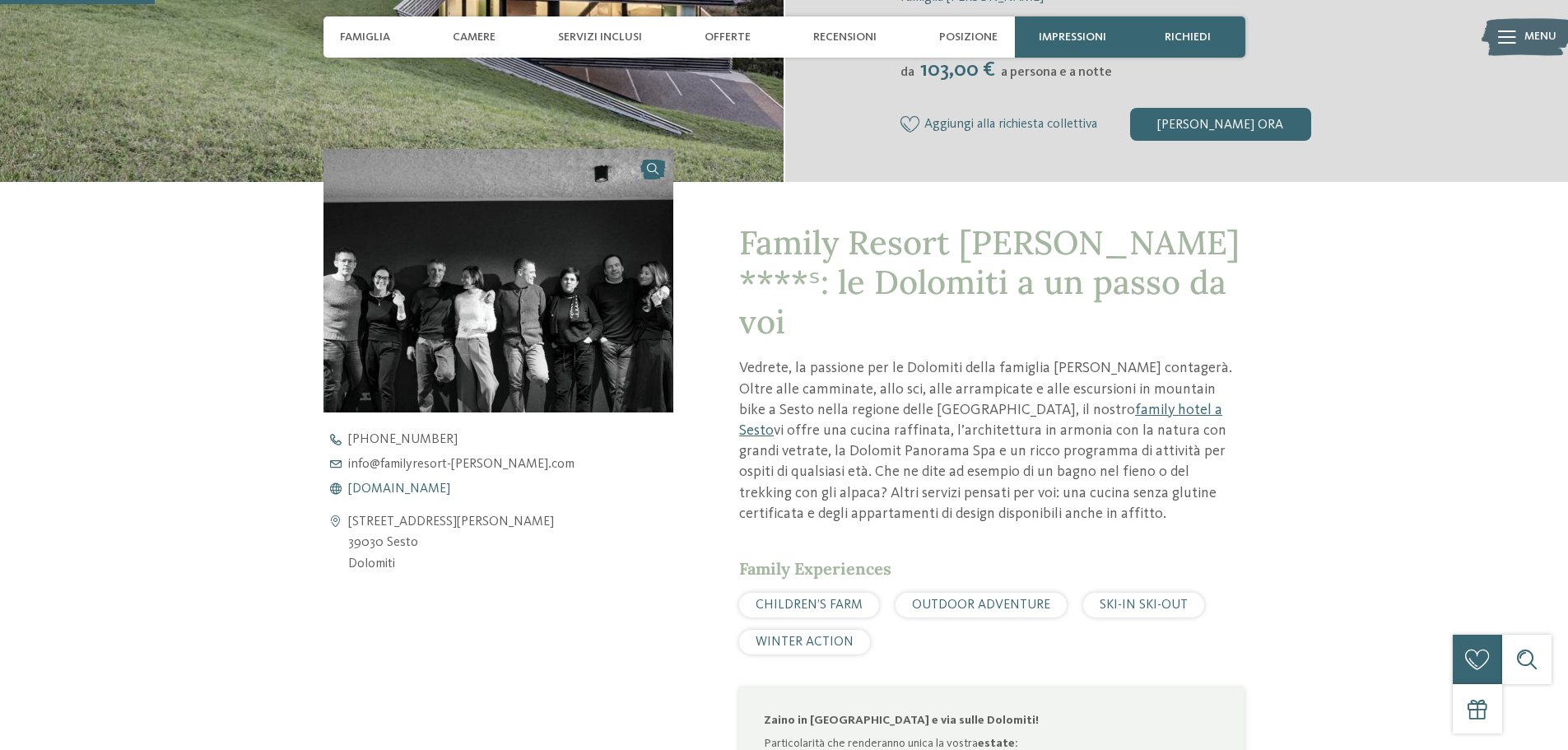
click at [451, 491] on span "www.familyresort-rainer.com" at bounding box center [398, 489] width 102 height 13
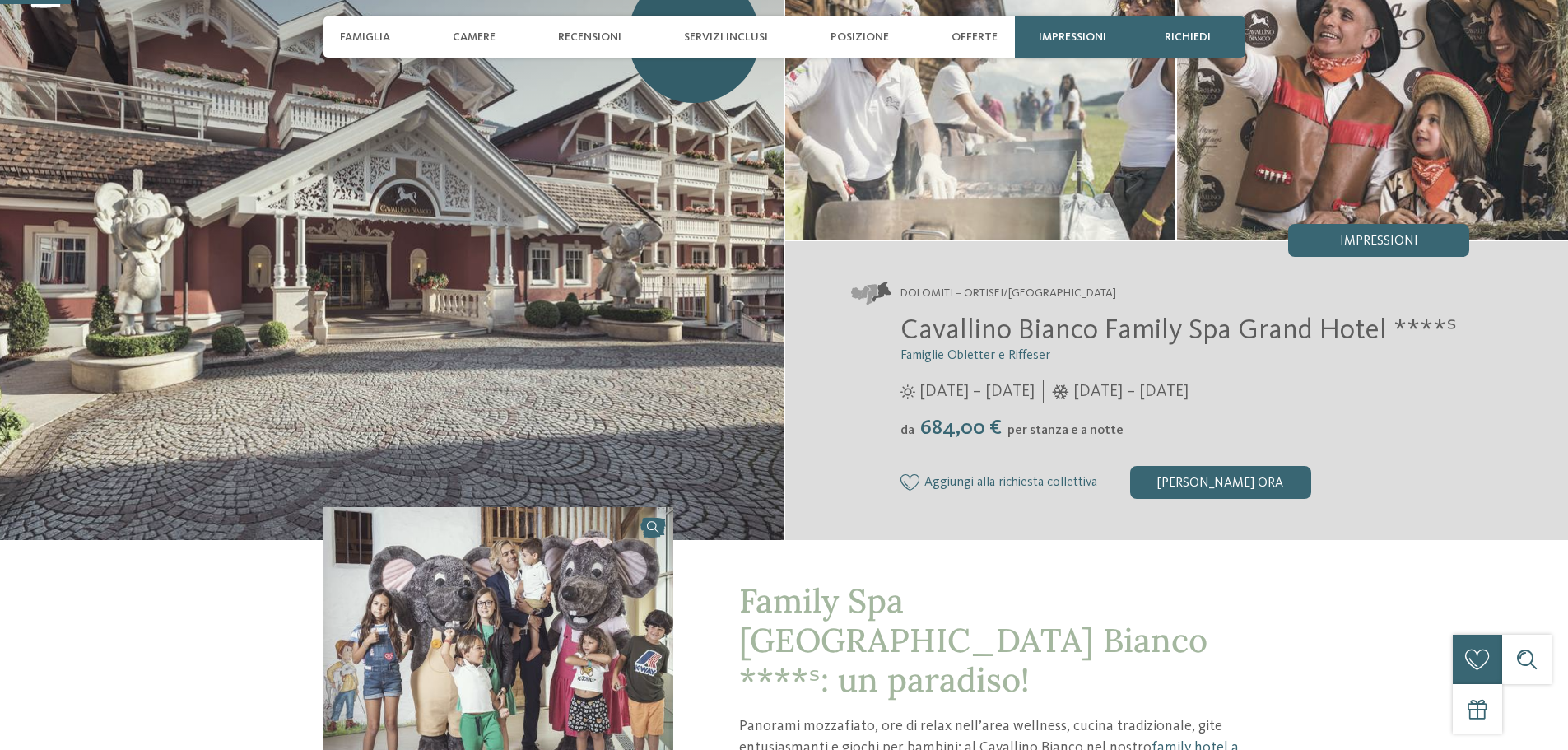
scroll to position [411, 0]
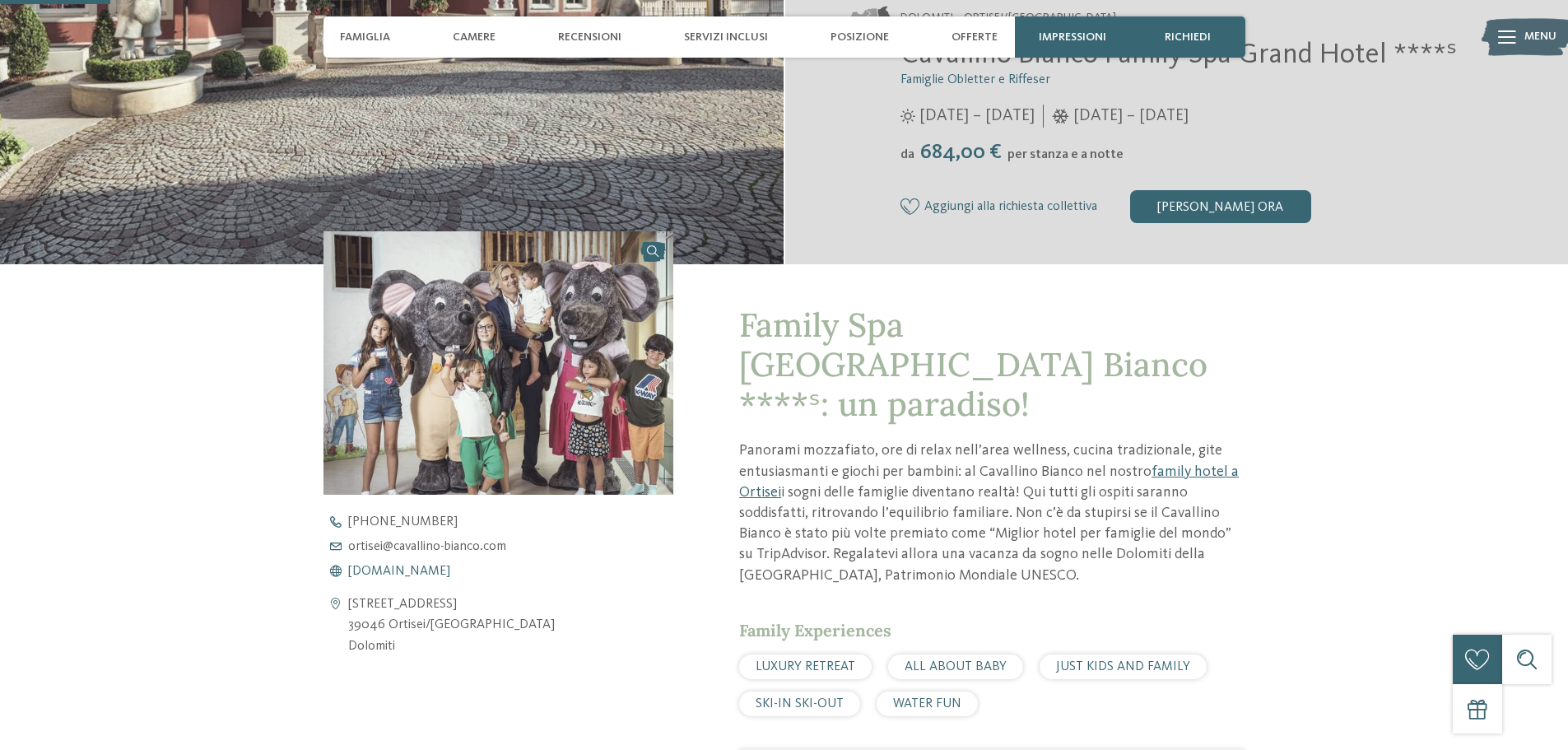
click at [418, 570] on span "[DOMAIN_NAME]" at bounding box center [398, 571] width 102 height 13
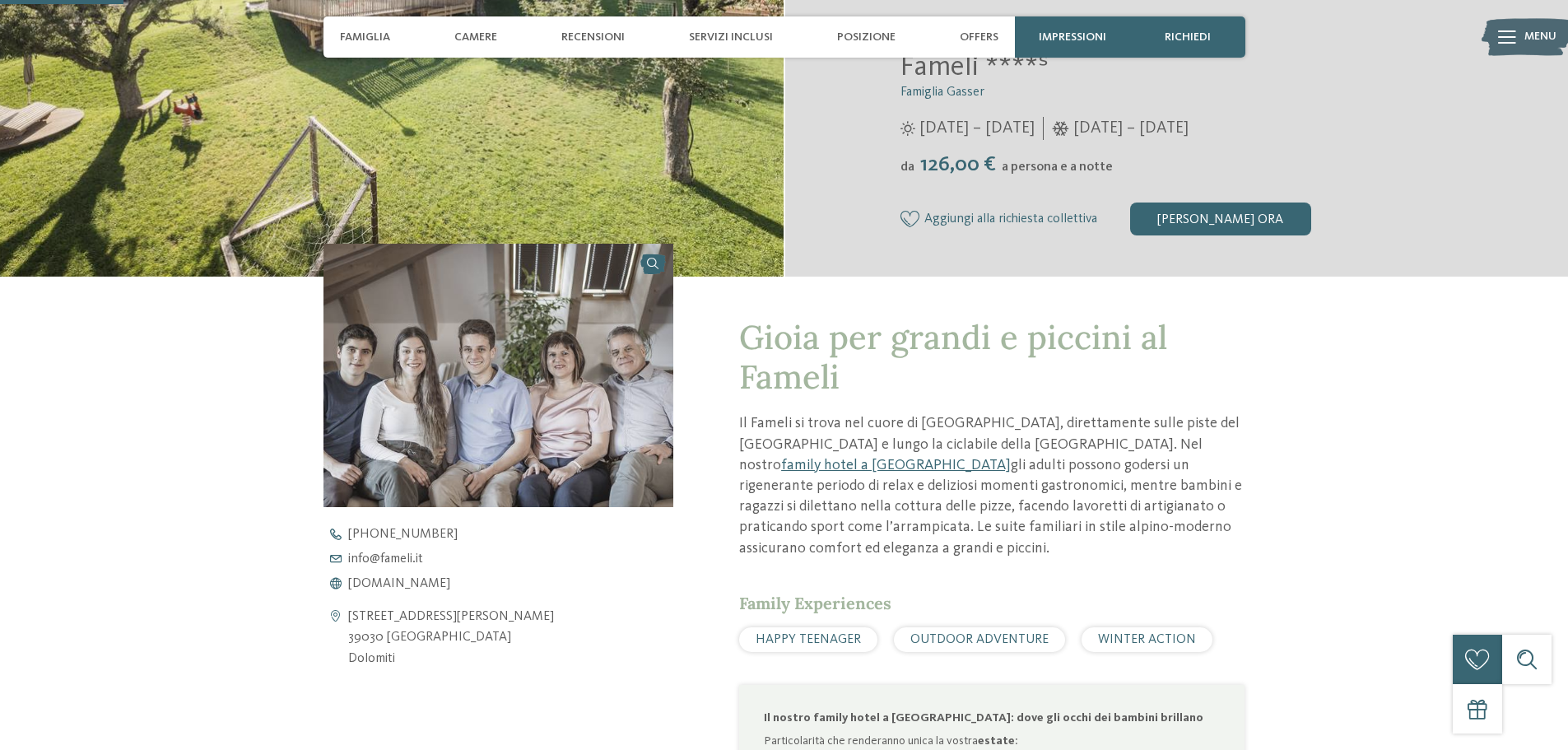
scroll to position [411, 0]
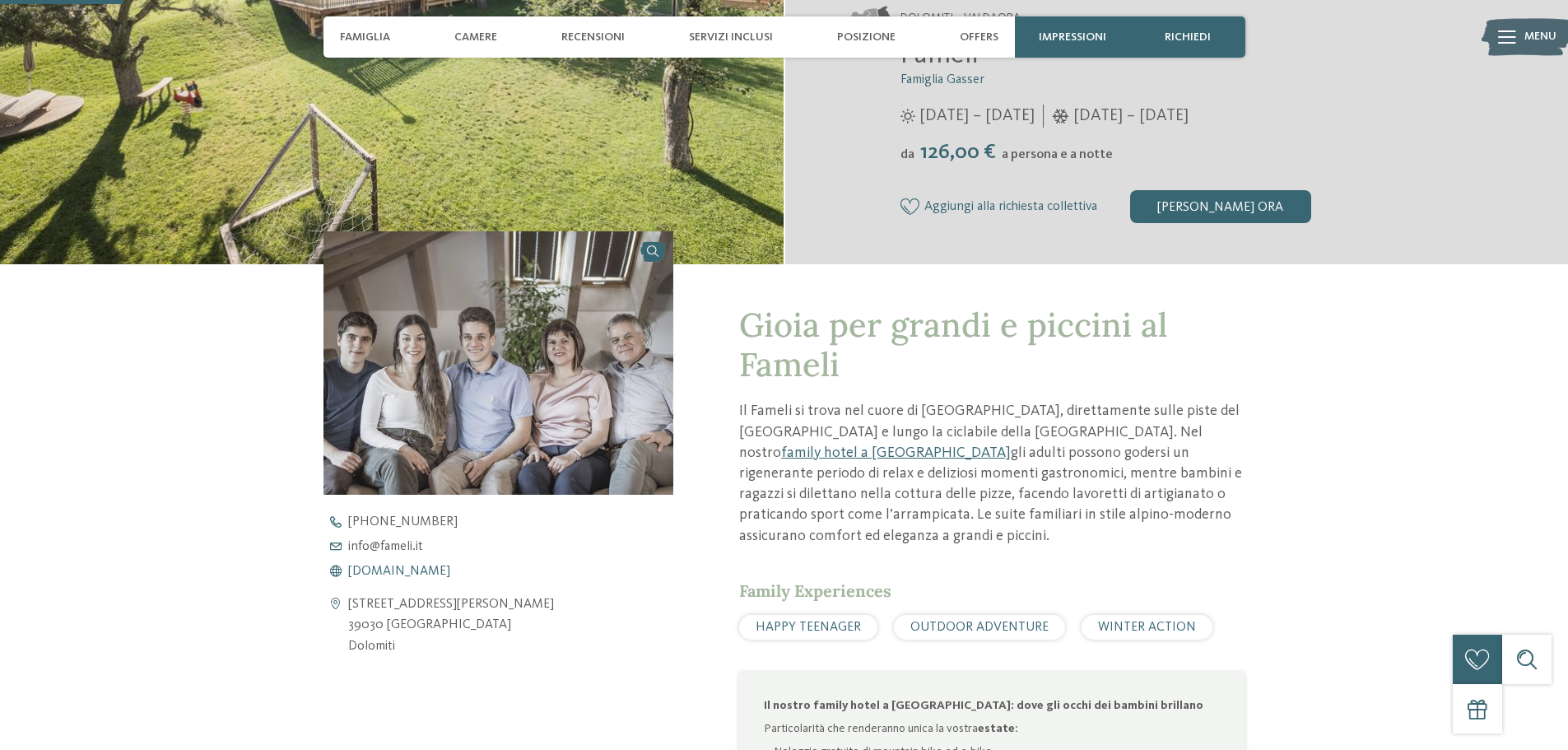
click at [401, 571] on span "www.fameli.it" at bounding box center [398, 571] width 102 height 13
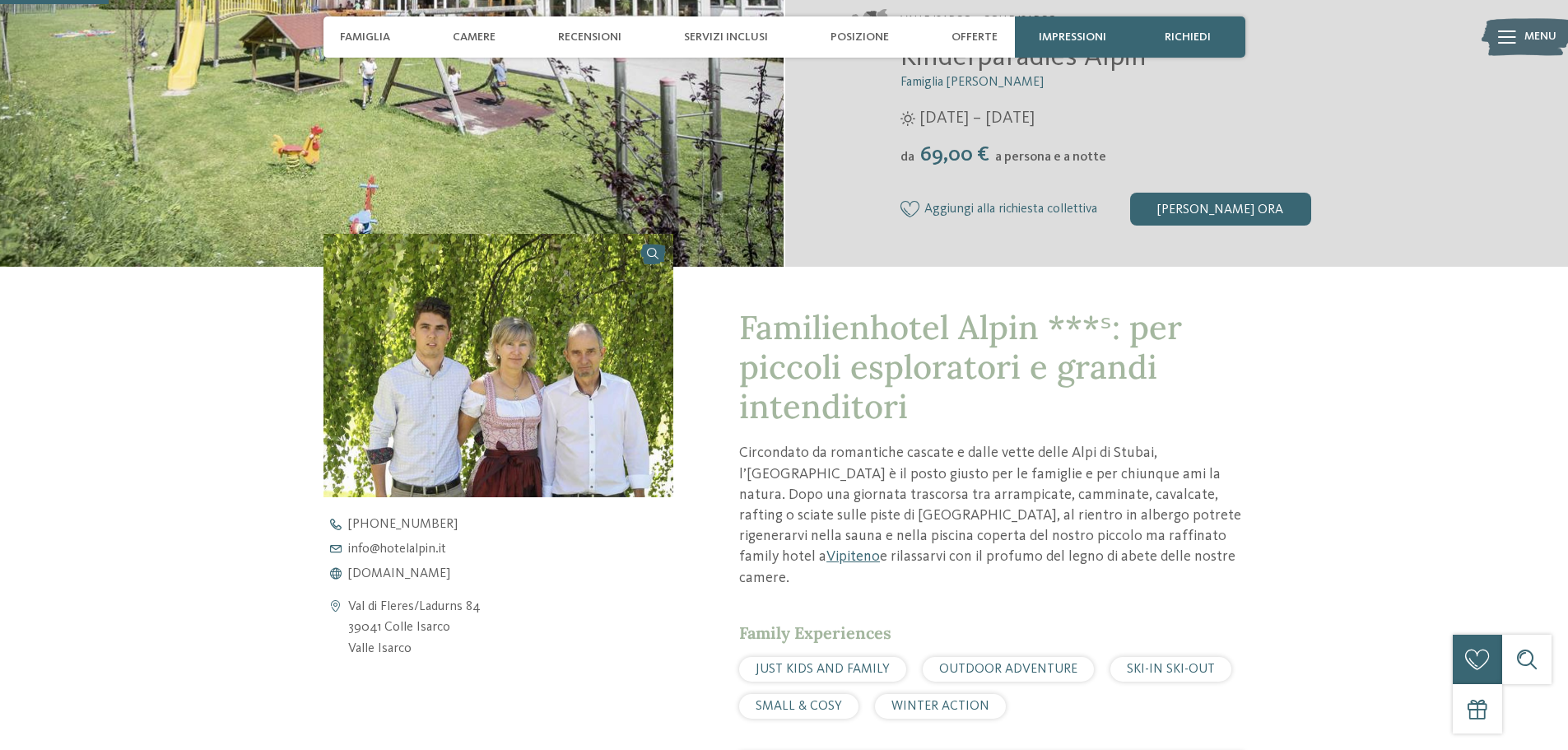
scroll to position [411, 0]
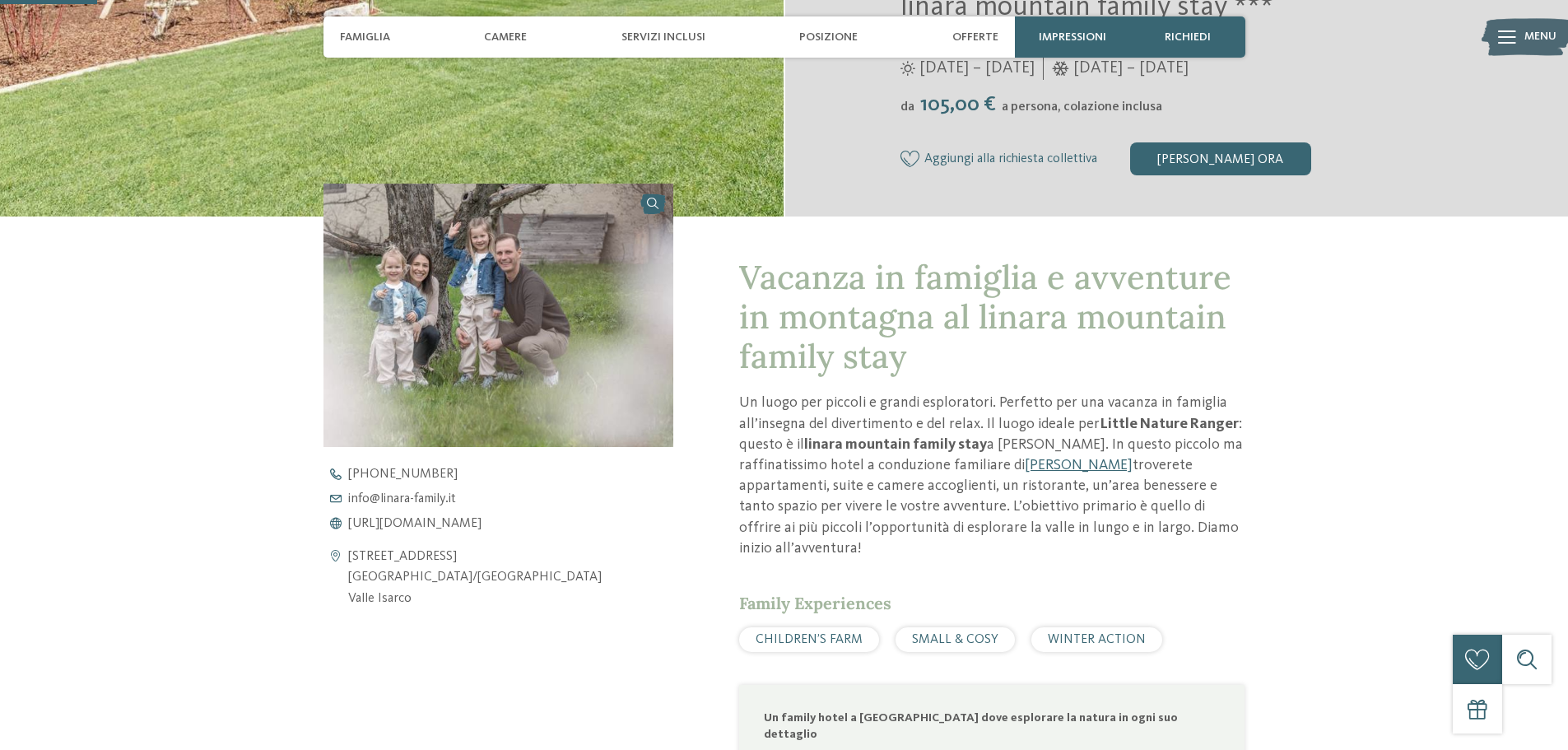
scroll to position [494, 0]
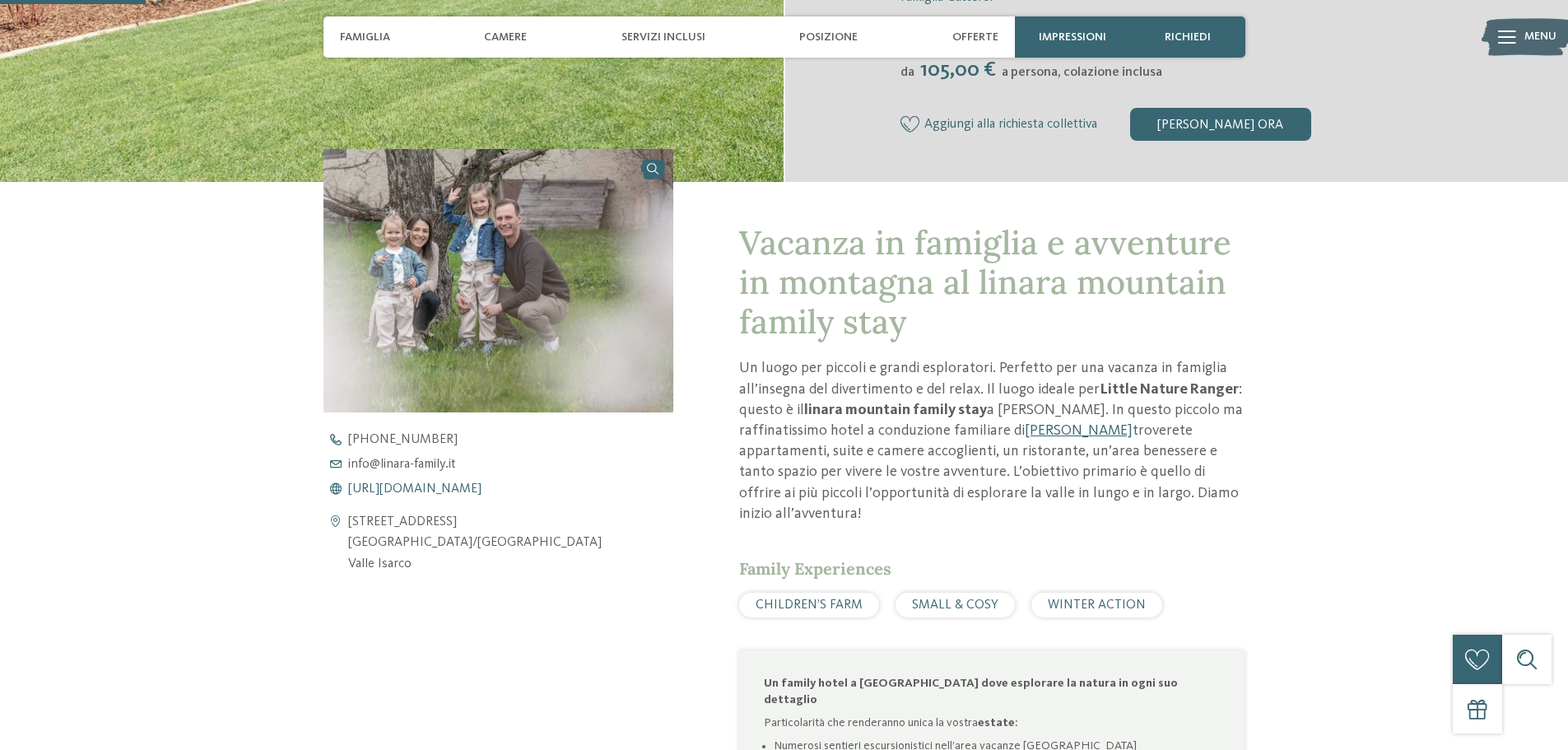
click at [437, 486] on span "https://www.linara-family.it/it" at bounding box center [415, 489] width 134 height 13
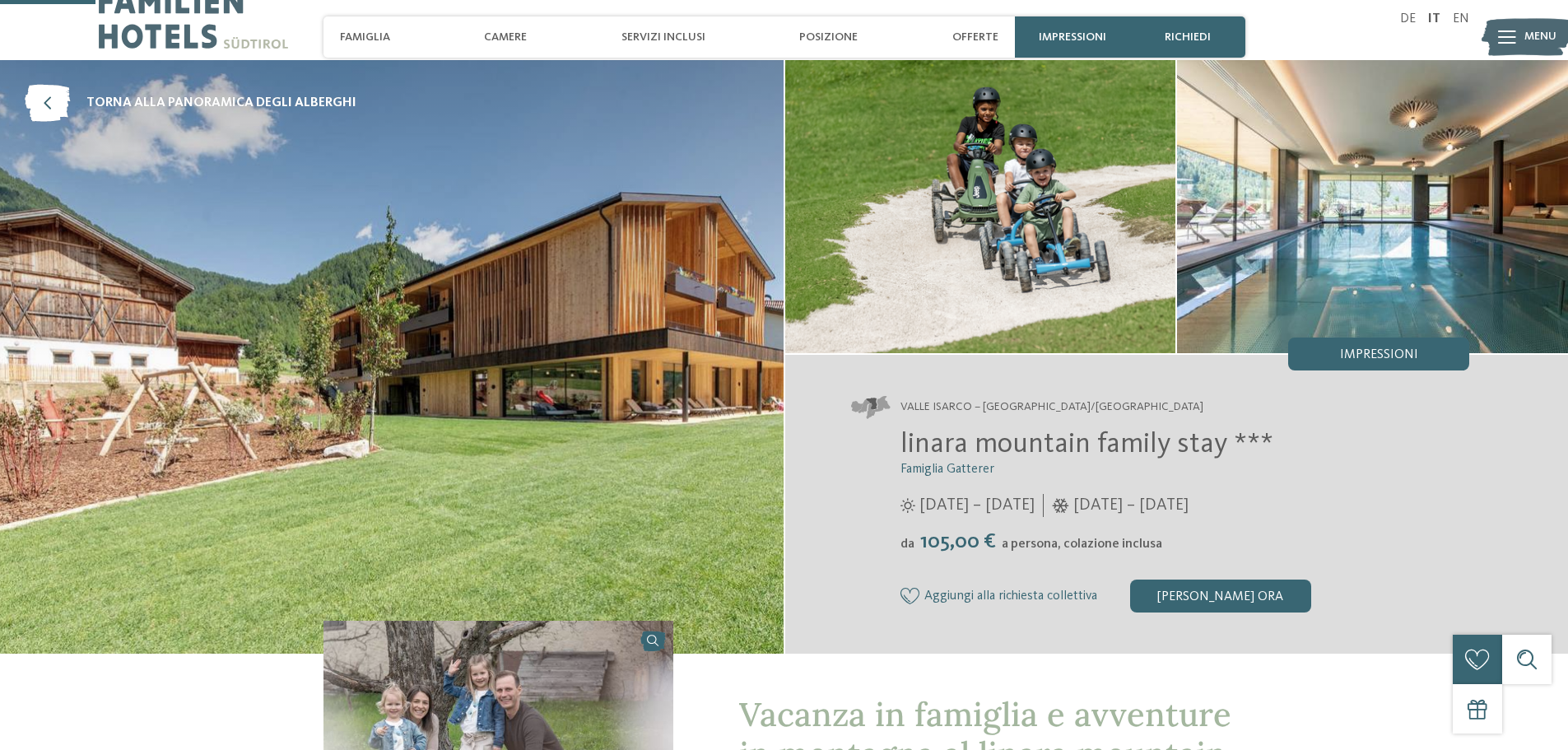
scroll to position [0, 0]
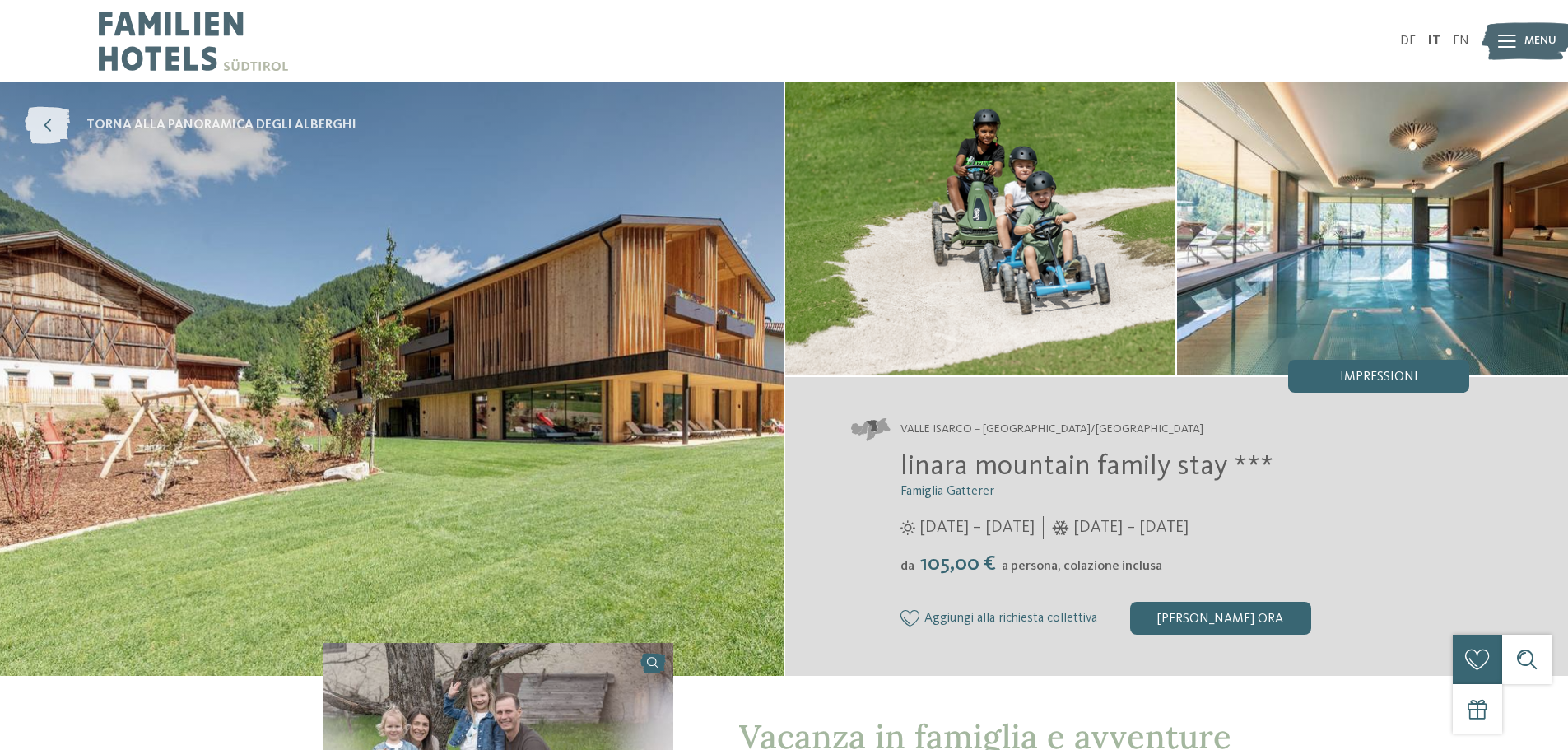
click at [76, 122] on link "torna alla panoramica degli alberghi" at bounding box center [191, 125] width 332 height 37
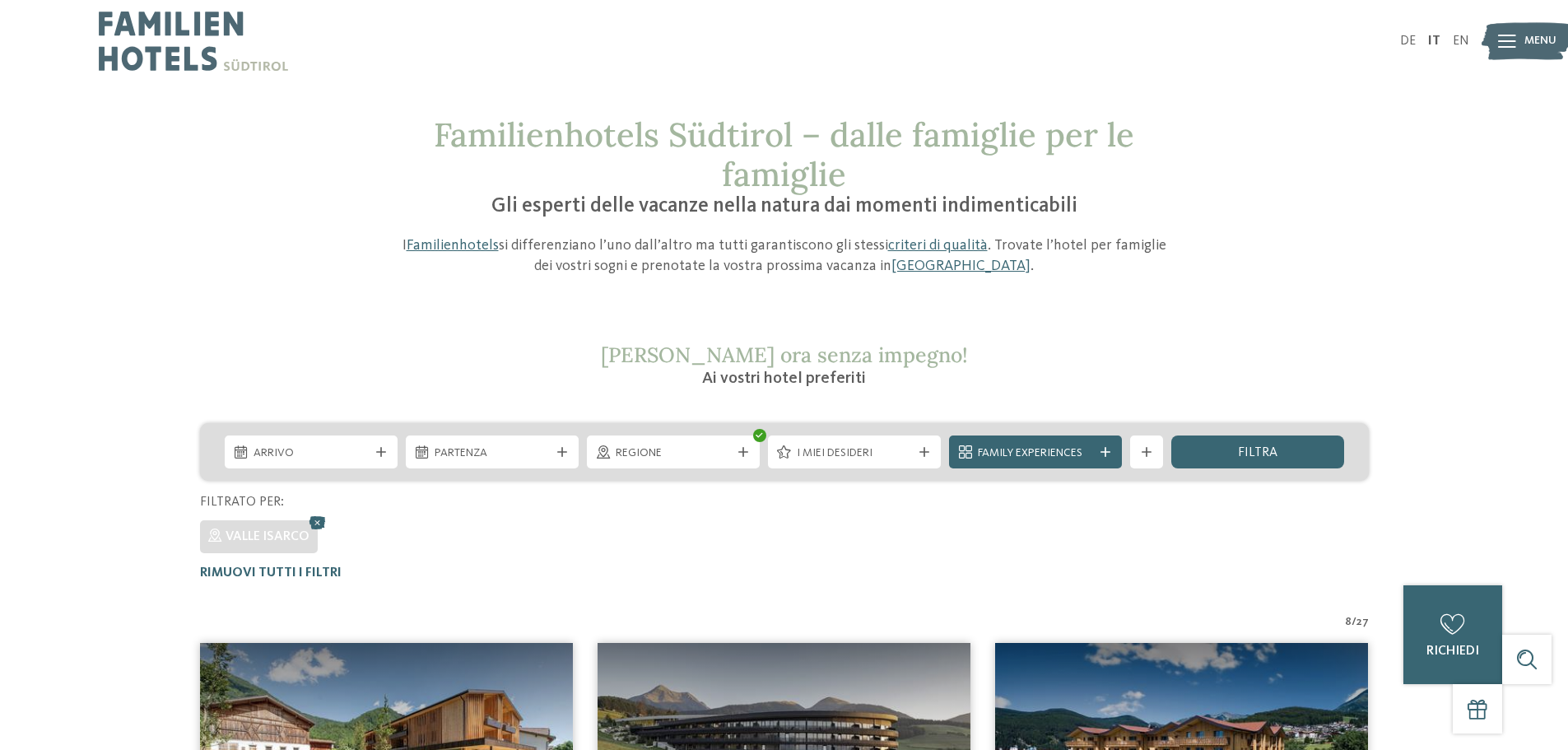
click at [749, 450] on div "Regione" at bounding box center [673, 451] width 173 height 33
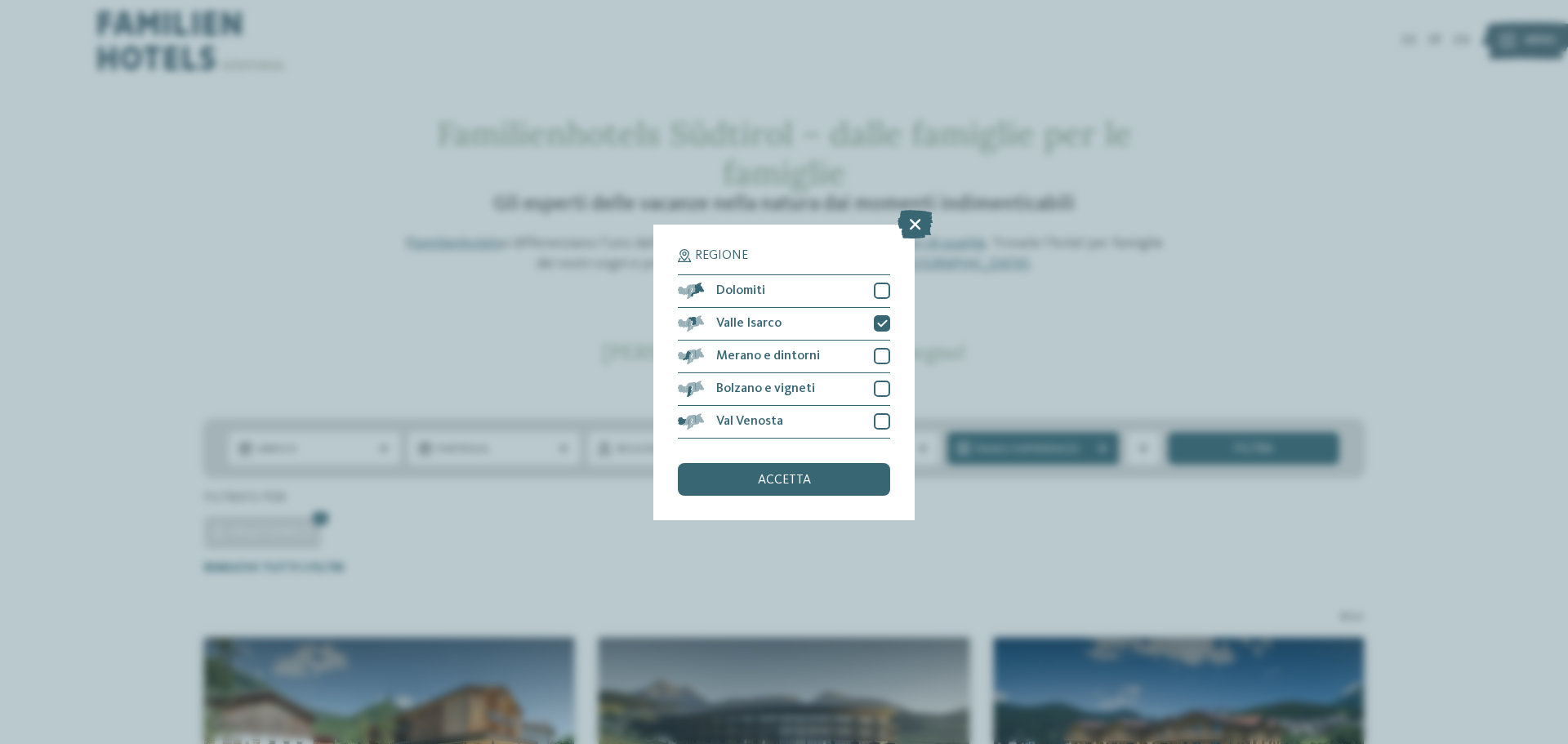
drag, startPoint x: 893, startPoint y: 310, endPoint x: 892, endPoint y: 318, distance: 8.1
click at [893, 315] on div "Regione Dolomiti Valle Isarco" at bounding box center [784, 372] width 262 height 295
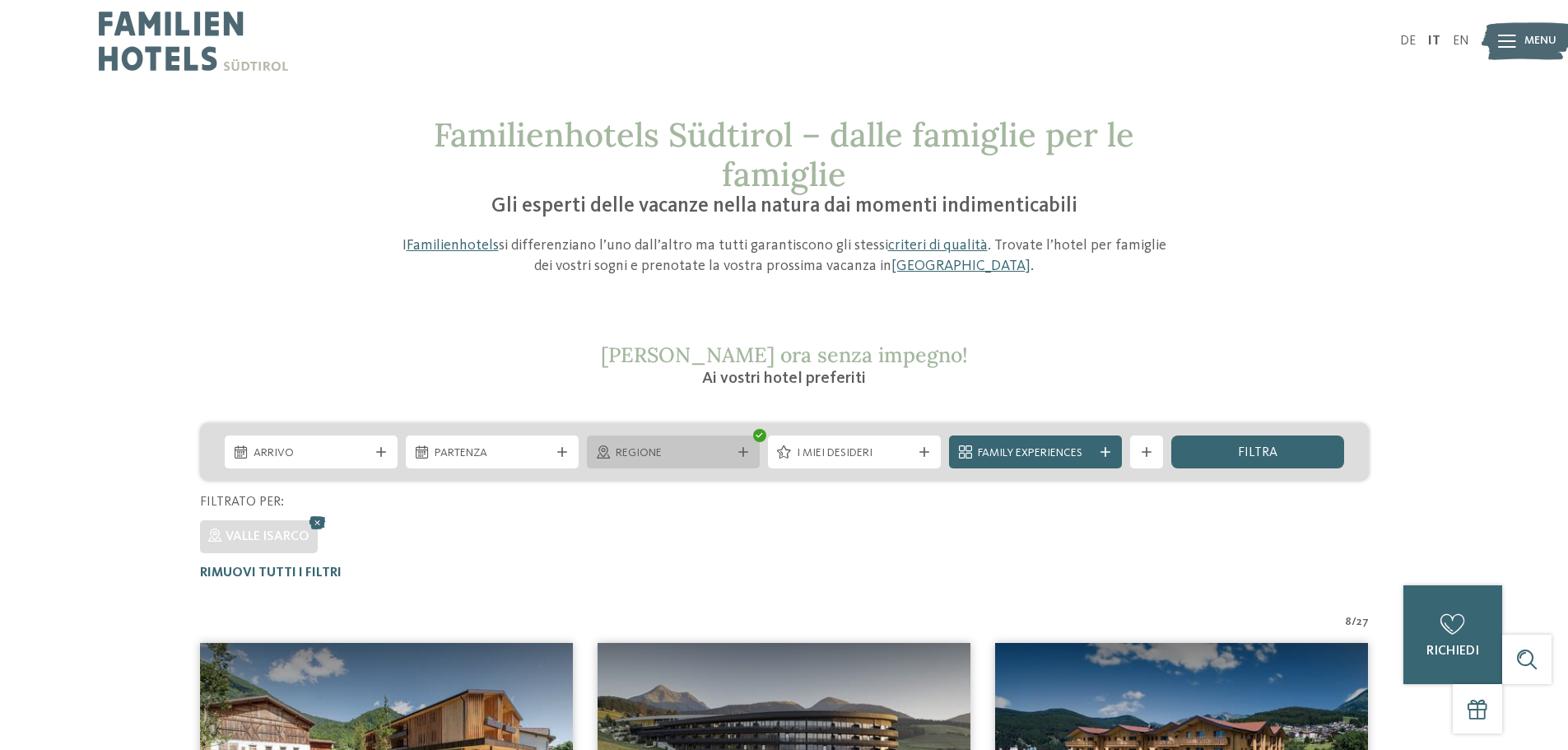
click at [737, 444] on div "Regione" at bounding box center [673, 451] width 173 height 33
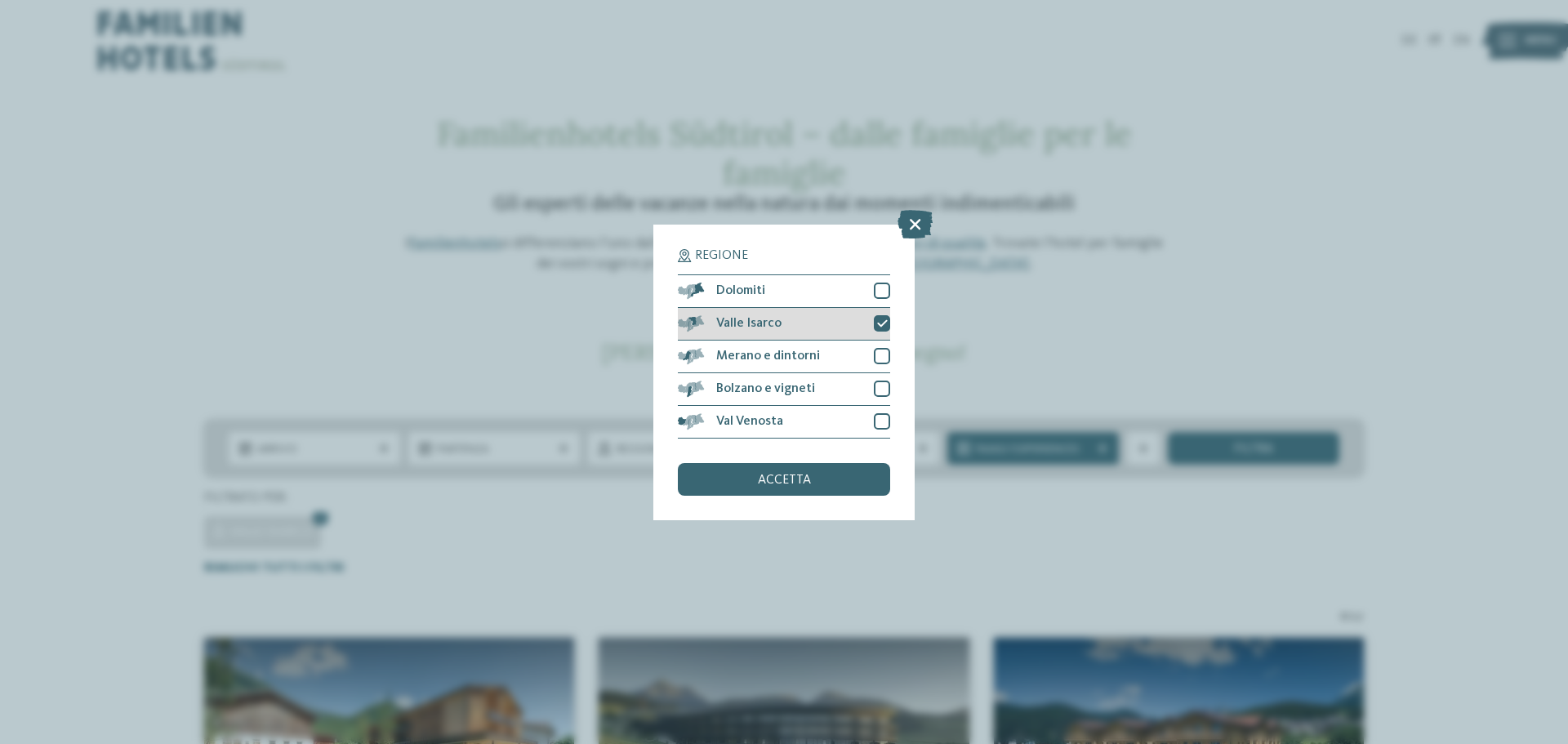
drag, startPoint x: 875, startPoint y: 323, endPoint x: 875, endPoint y: 332, distance: 9.0
click at [875, 325] on div at bounding box center [882, 323] width 16 height 16
click at [875, 350] on div at bounding box center [882, 356] width 16 height 16
click at [805, 480] on span "accetta" at bounding box center [784, 480] width 53 height 13
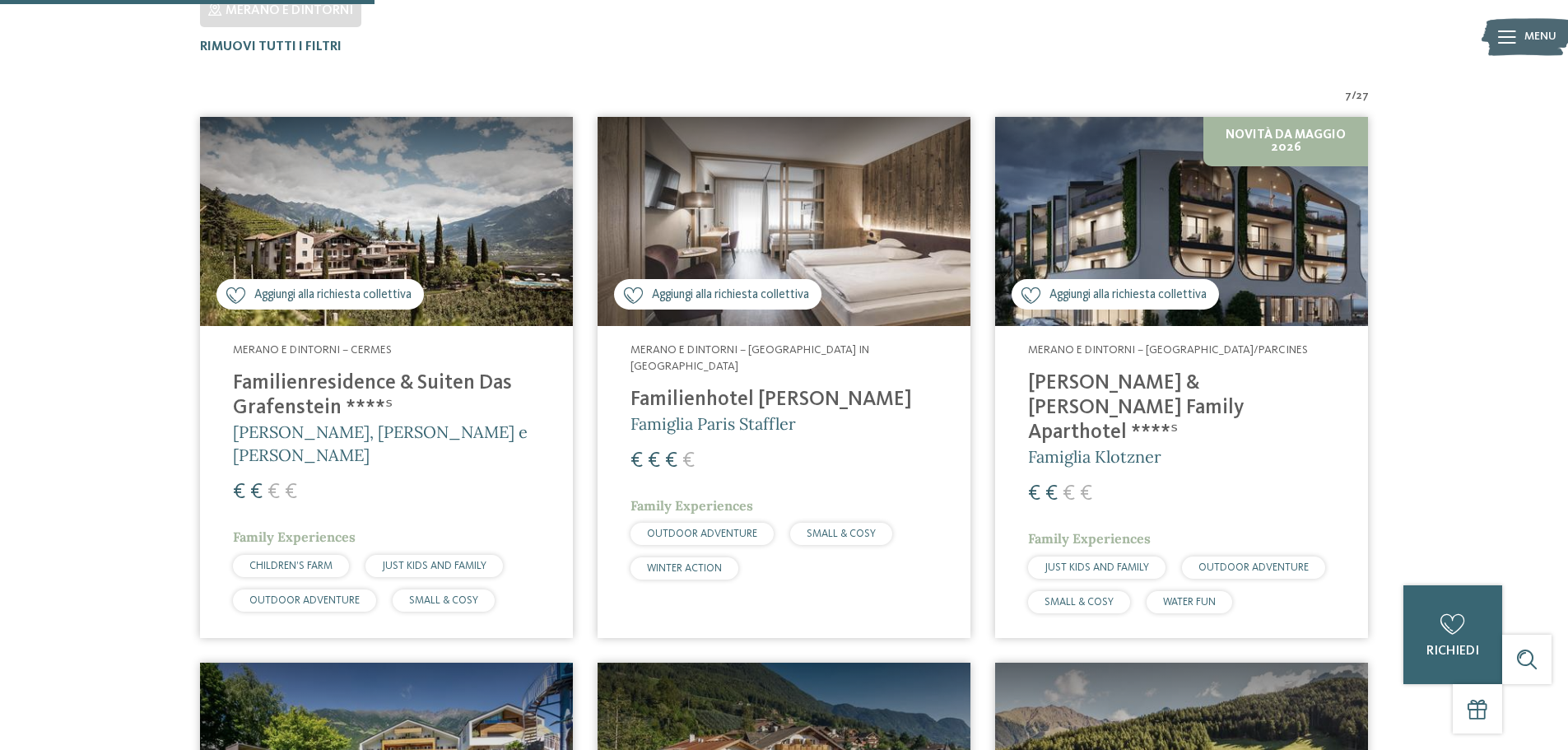
scroll to position [458, 0]
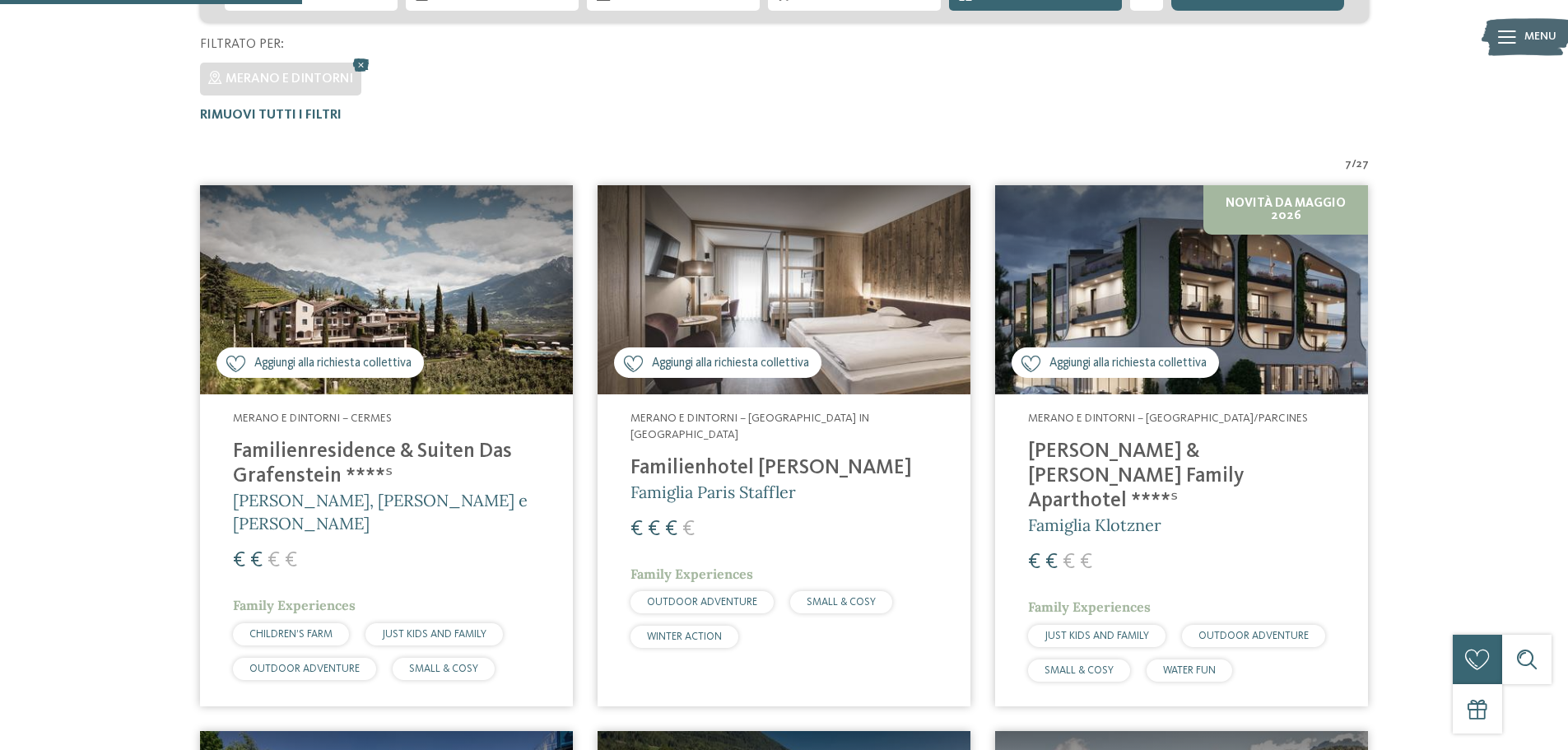
click at [743, 456] on h4 "Familienhotel Viktoria" at bounding box center [783, 468] width 307 height 25
click at [352, 451] on h4 "Familienresidence & Suiten Das Grafenstein ****ˢ" at bounding box center [386, 464] width 307 height 49
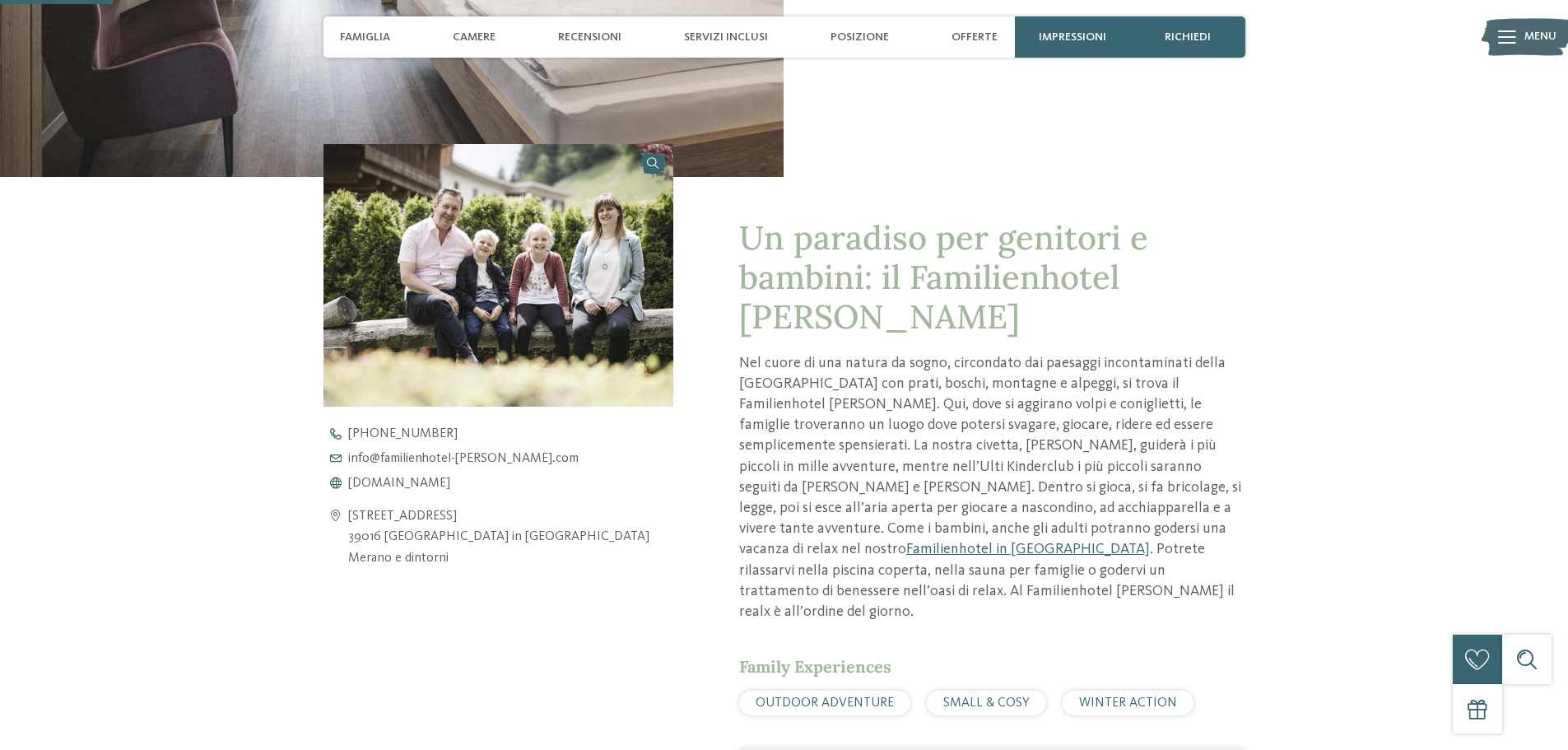
scroll to position [494, 0]
drag, startPoint x: 471, startPoint y: 563, endPoint x: 343, endPoint y: 514, distance: 137.1
click at [343, 514] on div "Via Principale 293 39016 San Valburga in Val d’Ultimo Merano e dintorni" at bounding box center [498, 537] width 351 height 63
copy div "Via Principale 293 39016 San Valburga in Val d’Ultimo Merano e dintorni"
click at [579, 491] on div "Via Principale 293 39016 San Valburga in Val d’Ultimo Merano e dintorni +39 047…" at bounding box center [498, 496] width 351 height 142
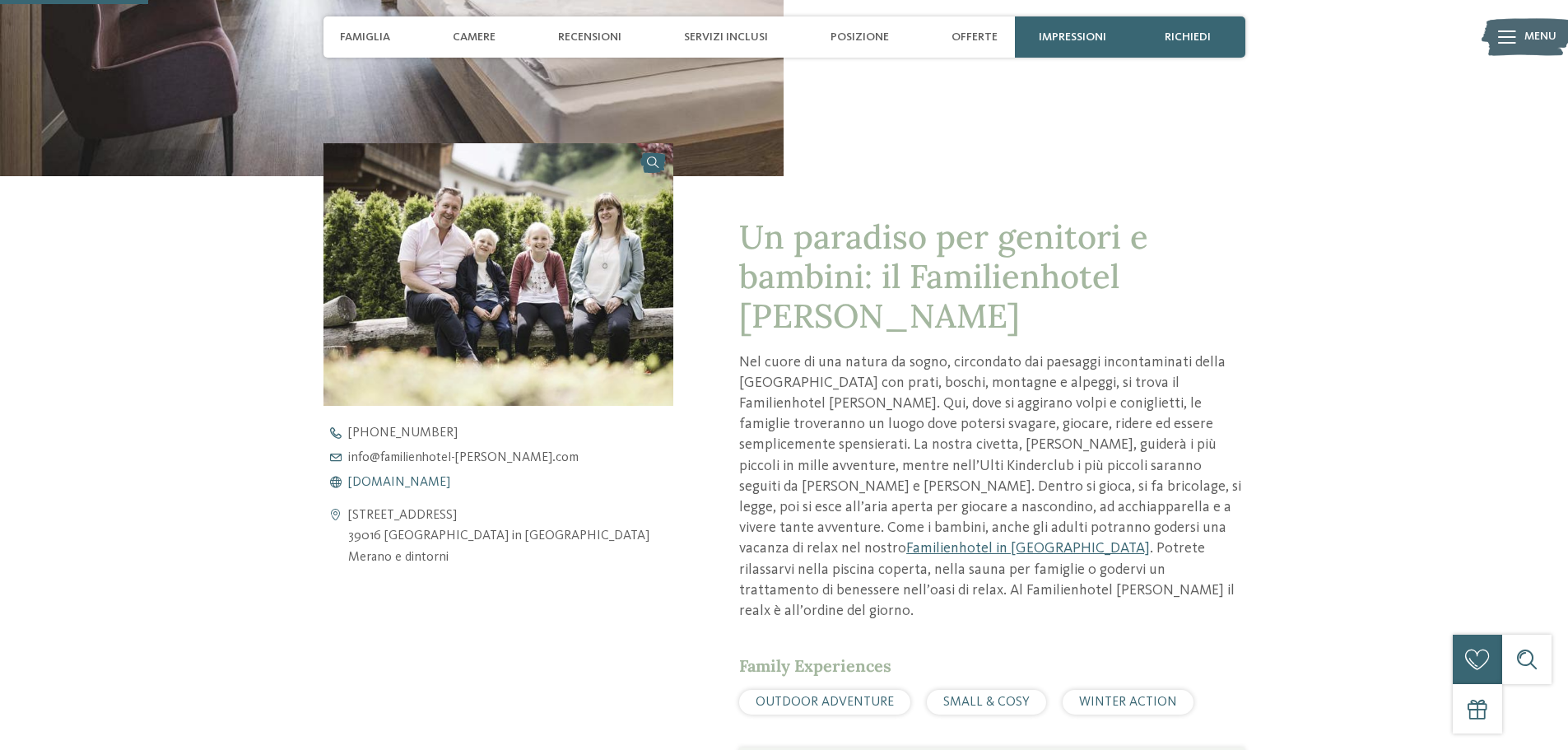
click at [451, 478] on span "www.familienhotel-viktoria.com" at bounding box center [398, 482] width 102 height 13
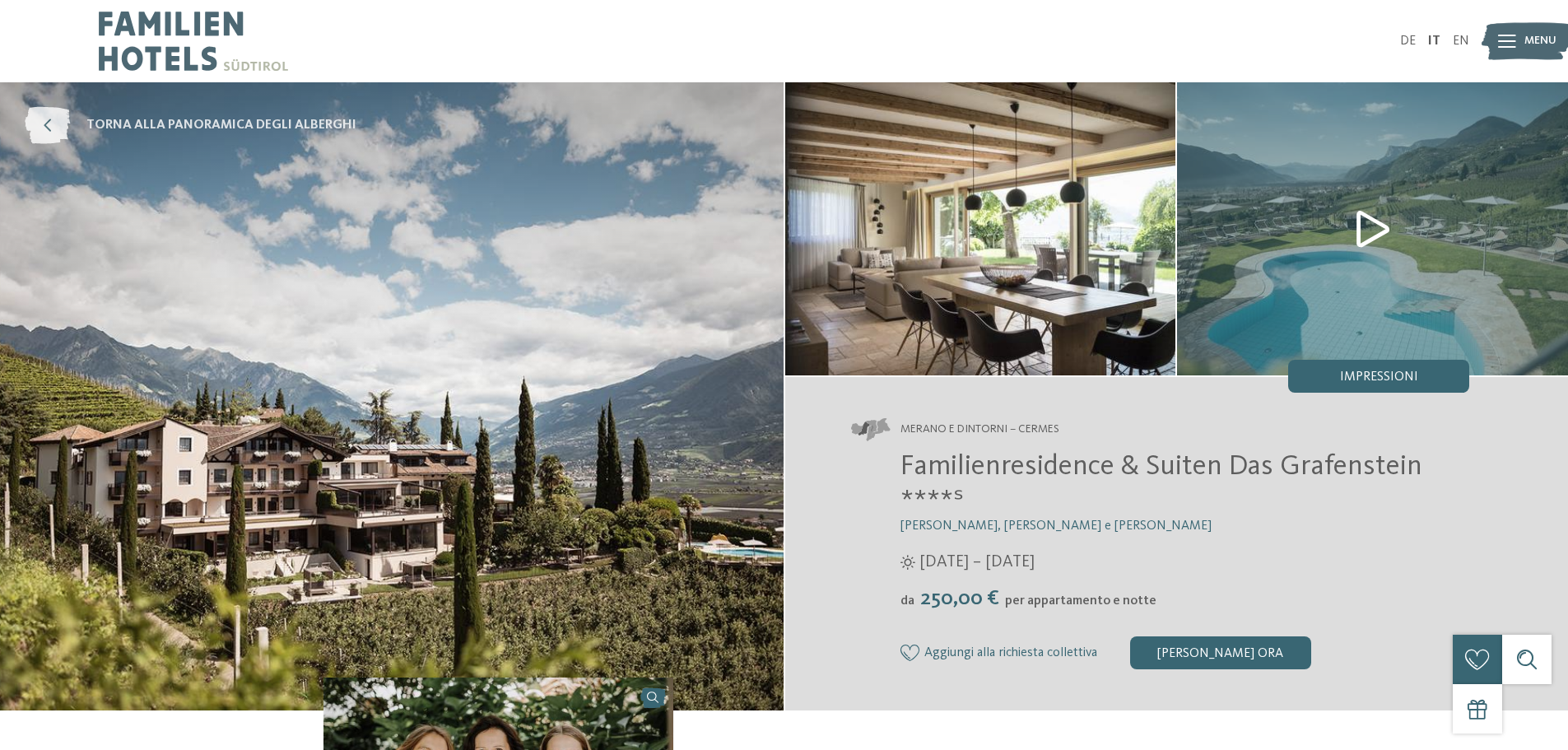
click at [172, 125] on span "torna alla panoramica degli alberghi" at bounding box center [221, 125] width 270 height 18
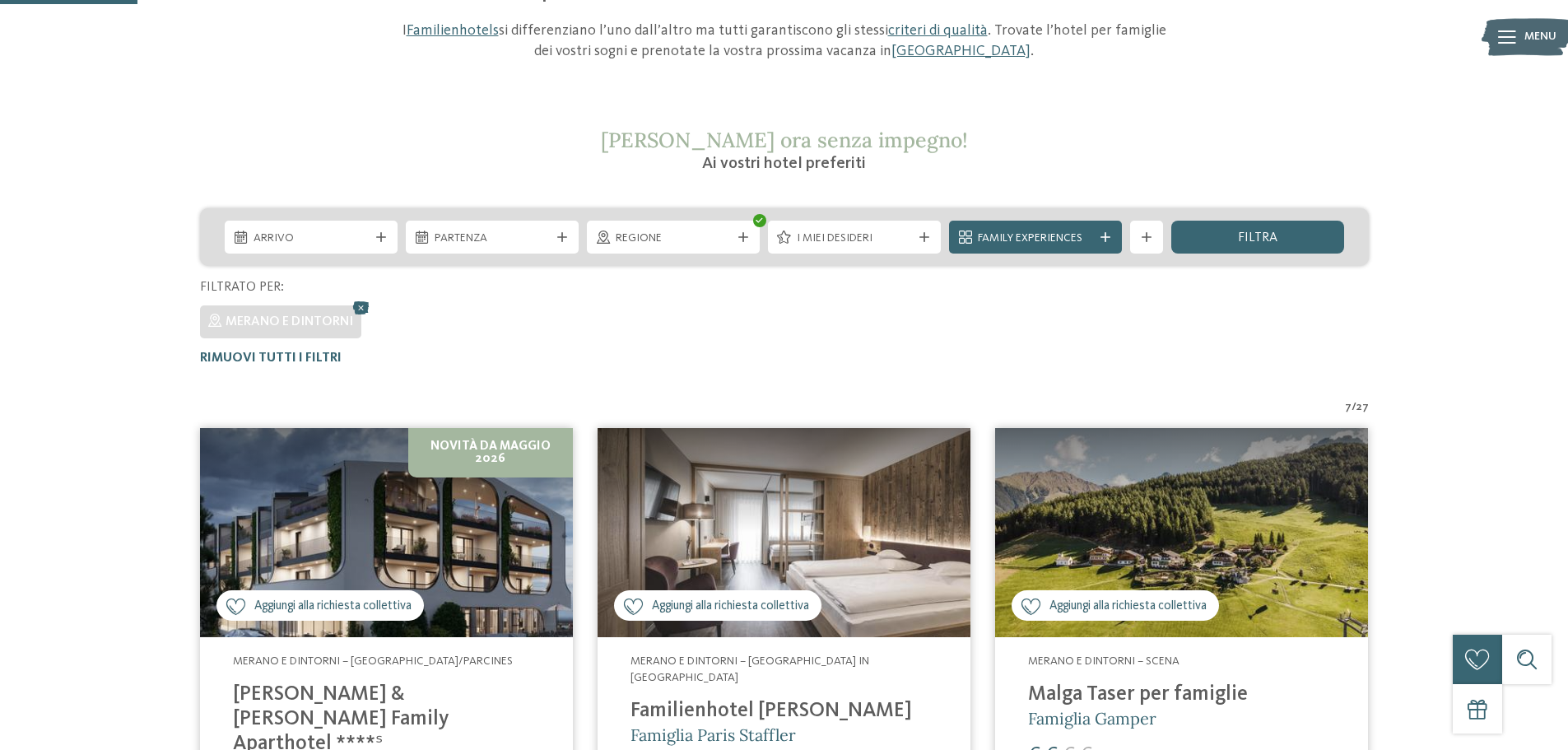
scroll to position [211, 0]
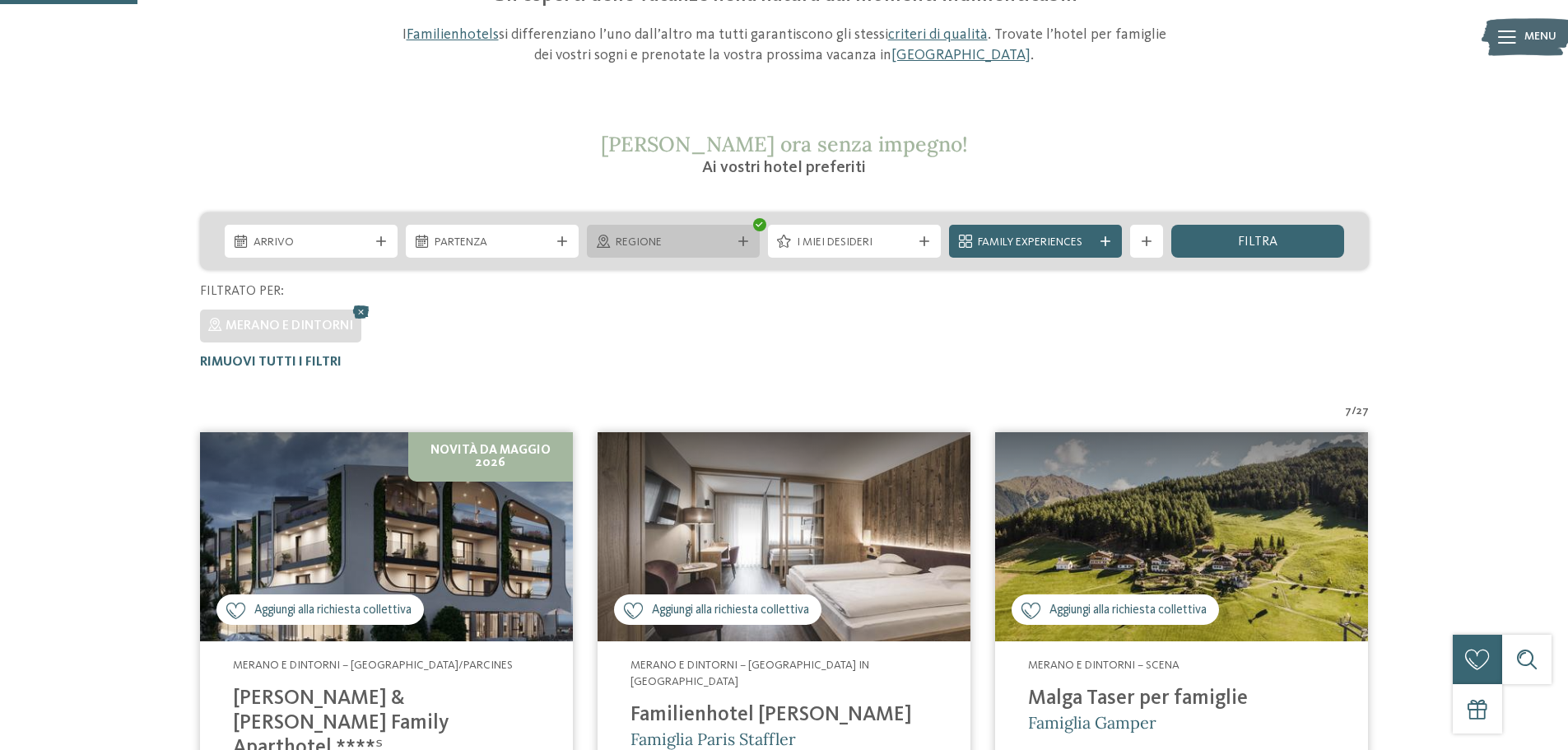
click at [732, 229] on div "Regione" at bounding box center [673, 241] width 173 height 33
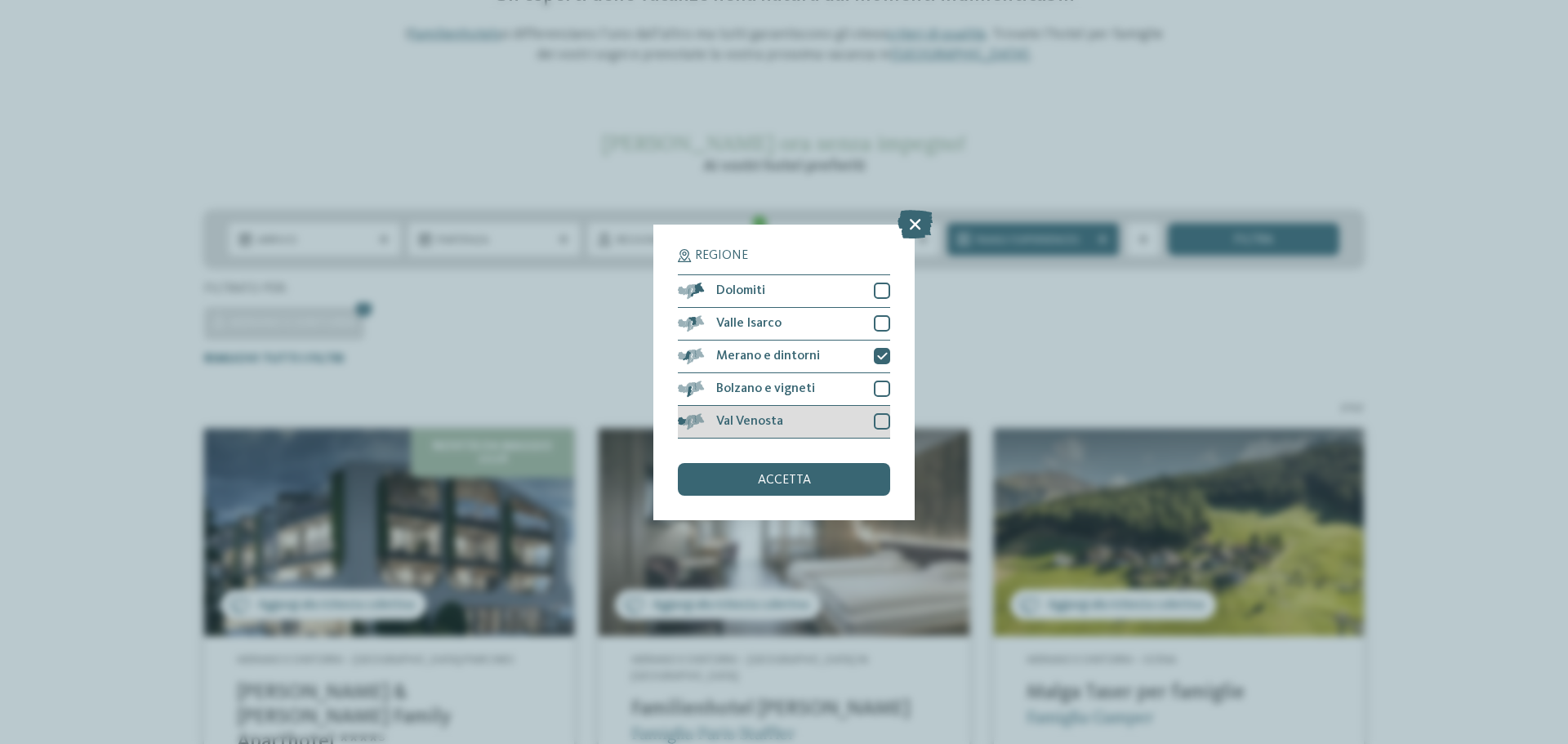
click at [882, 411] on div "Val Venosta" at bounding box center [784, 422] width 213 height 33
click at [884, 352] on icon at bounding box center [883, 355] width 11 height 10
click at [833, 483] on div "accetta" at bounding box center [784, 479] width 213 height 33
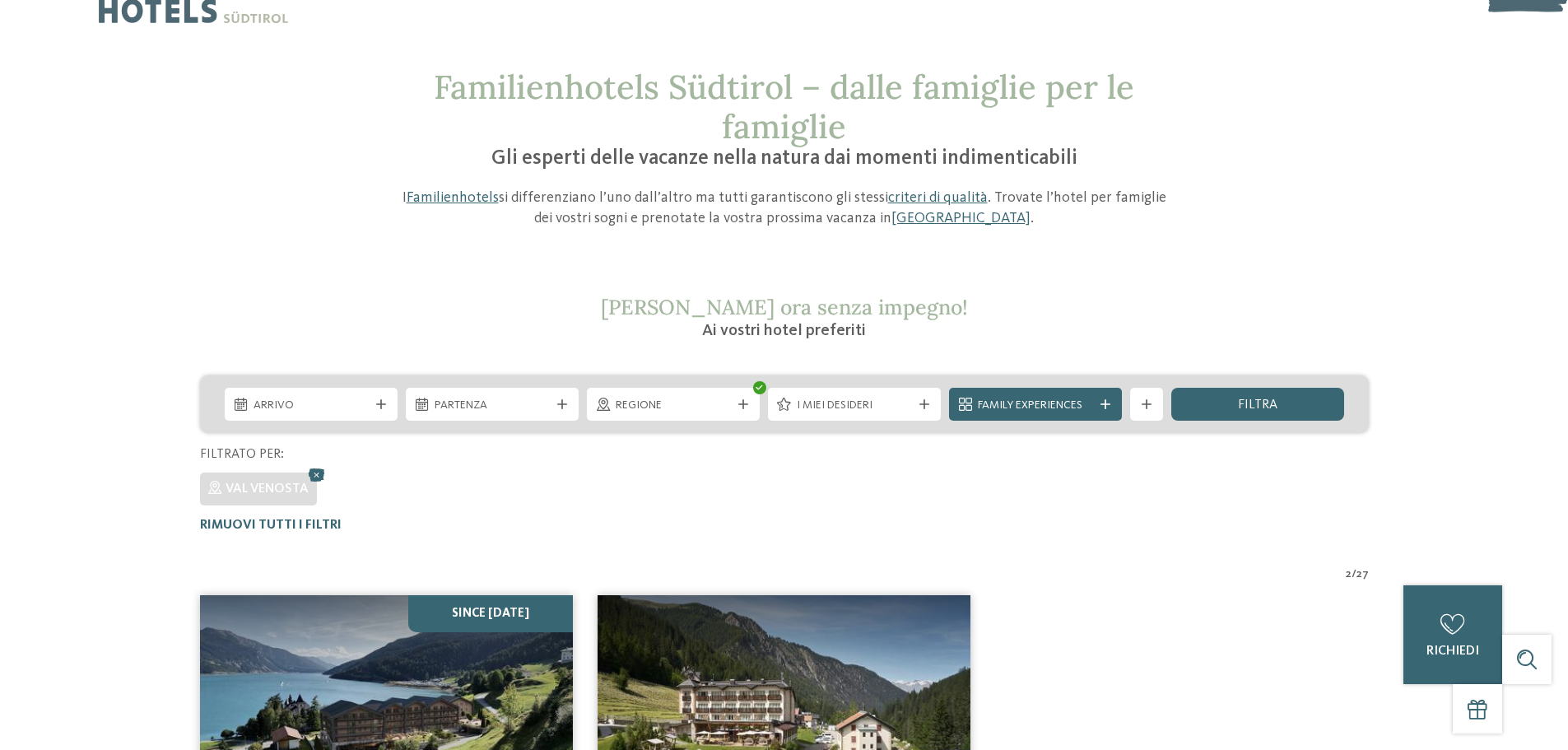
scroll to position [0, 0]
